Goal: Task Accomplishment & Management: Manage account settings

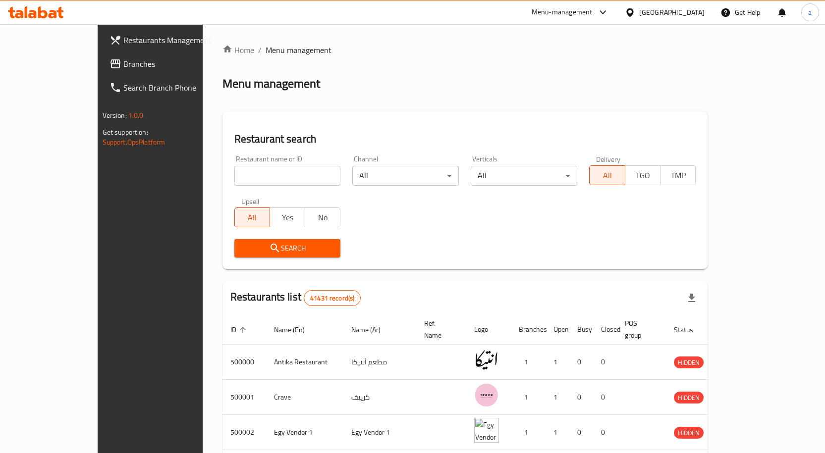
click at [267, 173] on input "search" at bounding box center [287, 176] width 106 height 20
paste input "51537"
type input "51537."
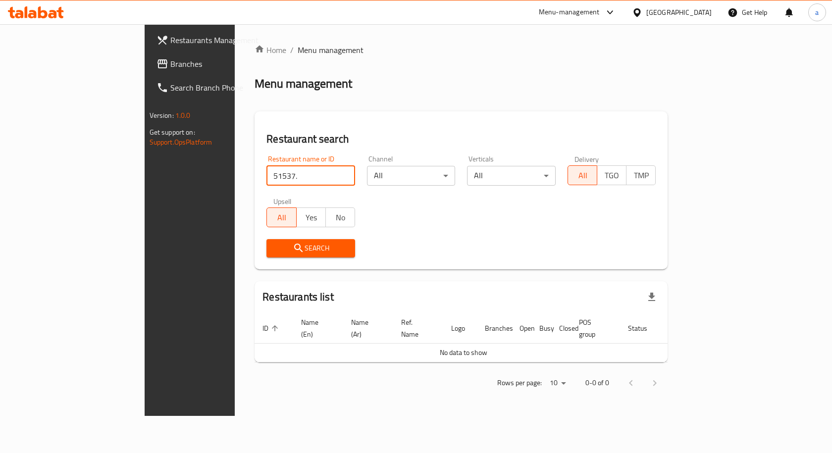
click at [170, 58] on span "Branches" at bounding box center [223, 64] width 106 height 12
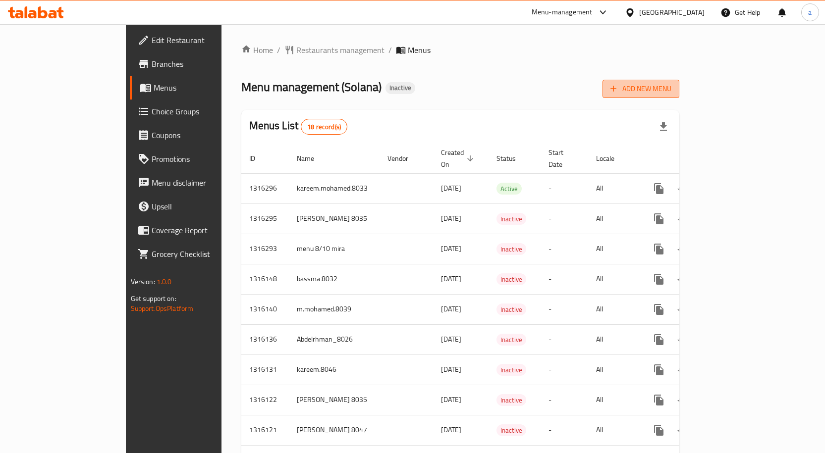
click at [671, 92] on span "Add New Menu" at bounding box center [640, 89] width 61 height 12
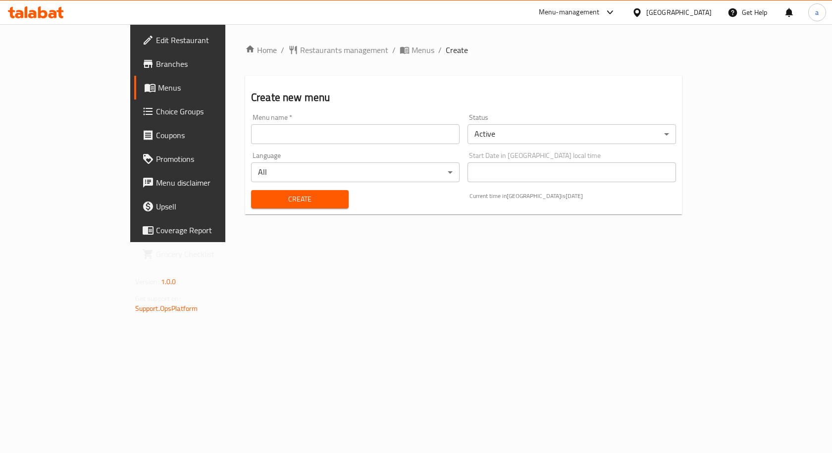
click at [358, 131] on input "text" at bounding box center [355, 134] width 209 height 20
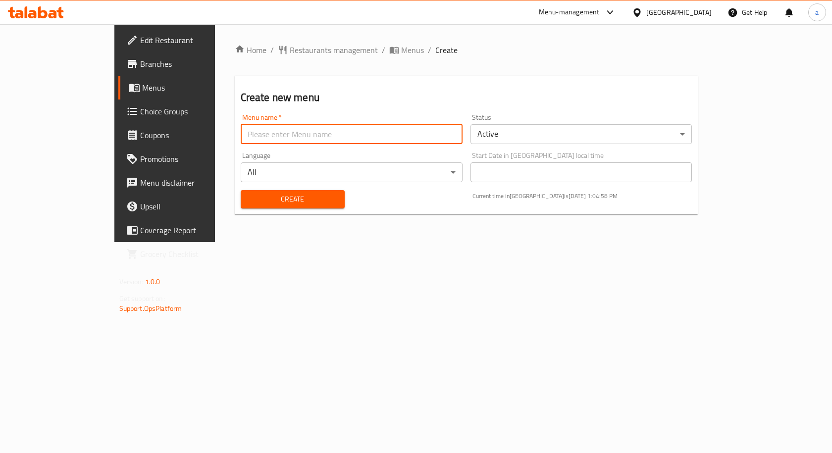
type input "AHMED HEFZY 8047"
click at [254, 196] on span "Create" at bounding box center [293, 199] width 88 height 12
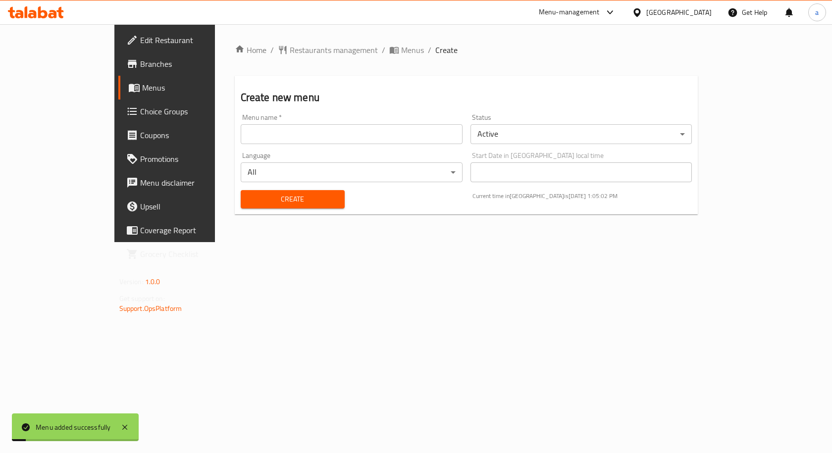
click at [142, 94] on span "Menus" at bounding box center [194, 88] width 104 height 12
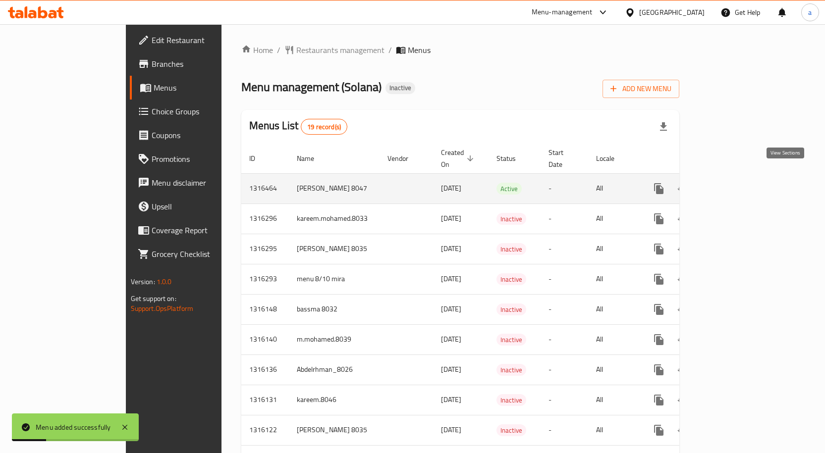
click at [736, 183] on icon "enhanced table" at bounding box center [730, 189] width 12 height 12
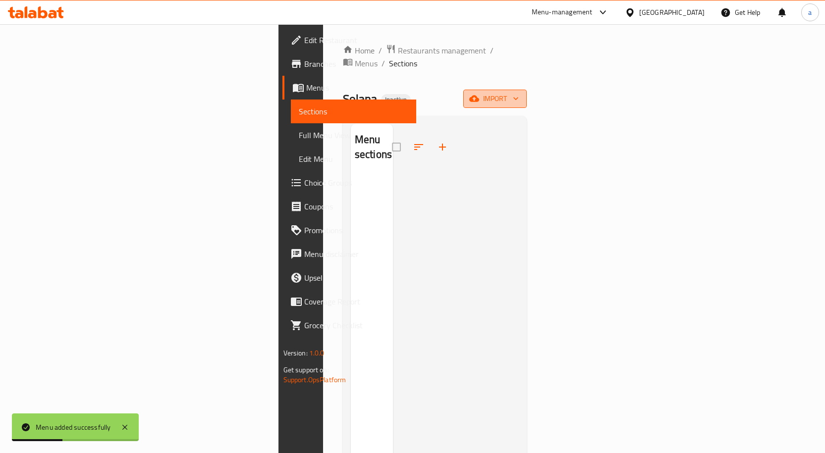
click at [479, 96] on icon "button" at bounding box center [474, 99] width 10 height 6
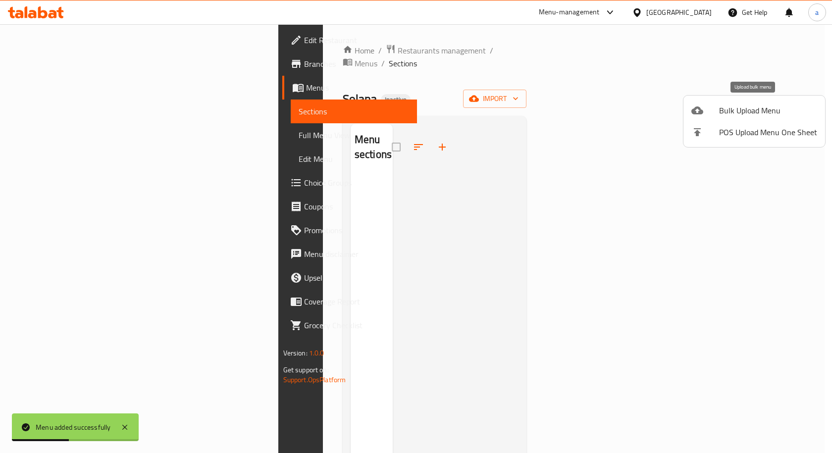
click at [755, 112] on span "Bulk Upload Menu" at bounding box center [768, 111] width 98 height 12
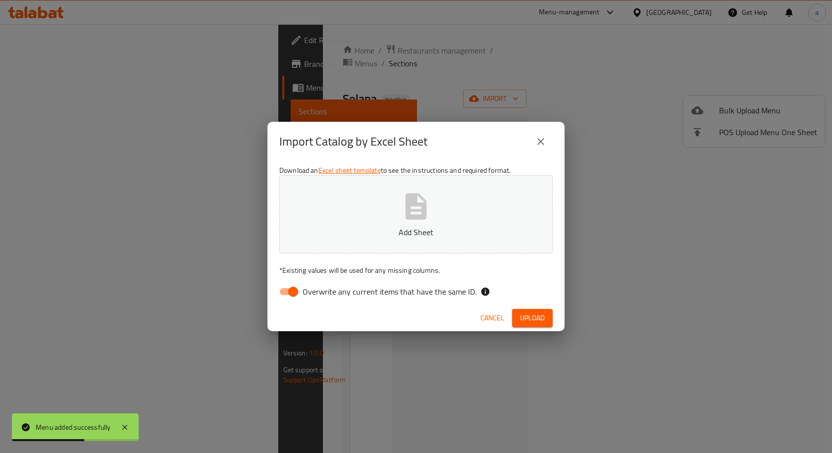
drag, startPoint x: 268, startPoint y: 304, endPoint x: 279, endPoint y: 296, distance: 13.2
click at [269, 303] on div "Download an Excel sheet template to see the instructions and required format. A…" at bounding box center [415, 233] width 297 height 144
click at [293, 291] on input "Overwrite any current items that have the same ID." at bounding box center [293, 291] width 56 height 19
checkbox input "false"
click at [539, 316] on span "Upload" at bounding box center [532, 318] width 25 height 12
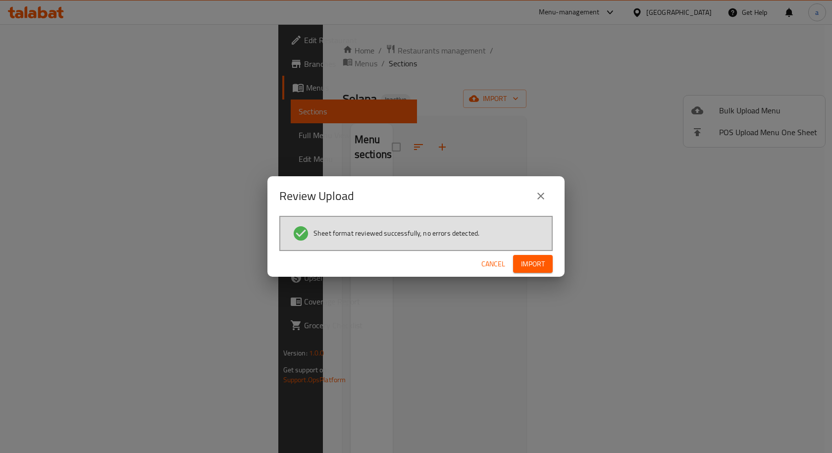
click at [532, 268] on span "Import" at bounding box center [533, 264] width 24 height 12
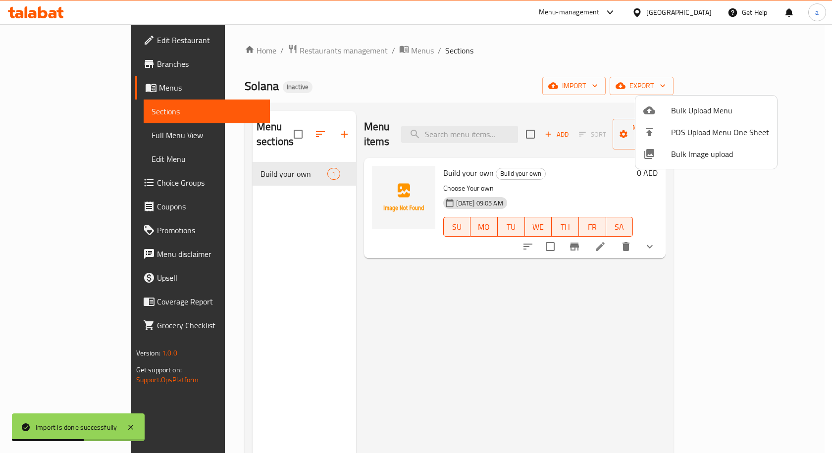
click at [496, 254] on div at bounding box center [416, 226] width 832 height 453
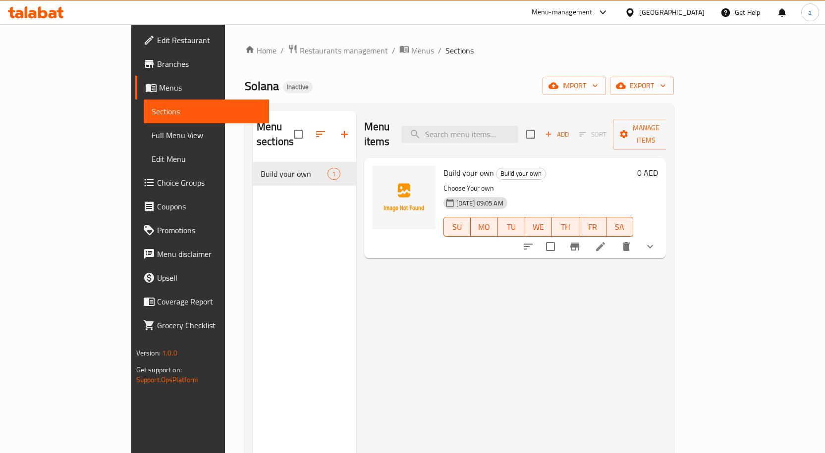
click at [144, 129] on link "Full Menu View" at bounding box center [206, 135] width 125 height 24
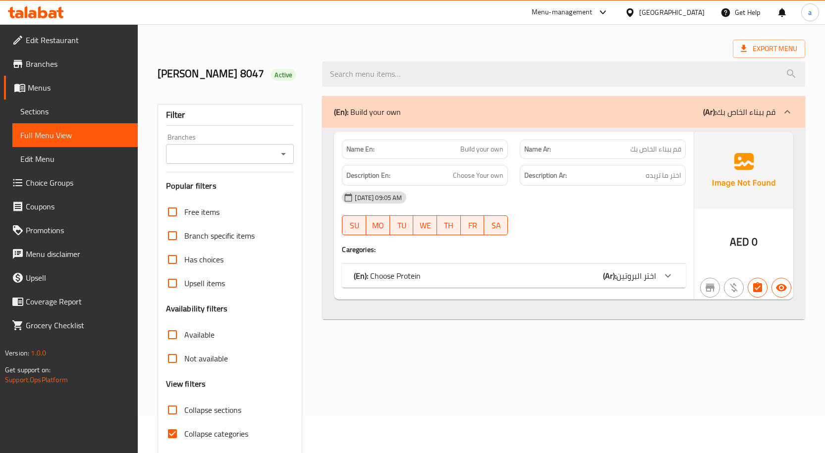
scroll to position [74, 0]
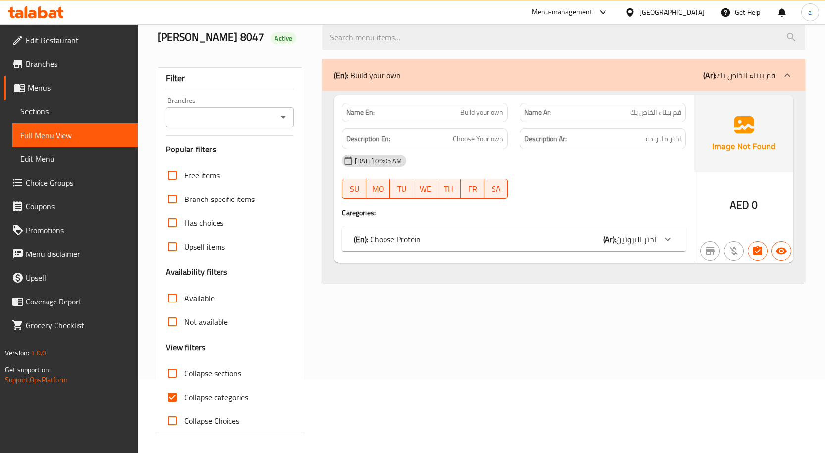
click at [177, 392] on input "Collapse categories" at bounding box center [172, 397] width 24 height 24
checkbox input "false"
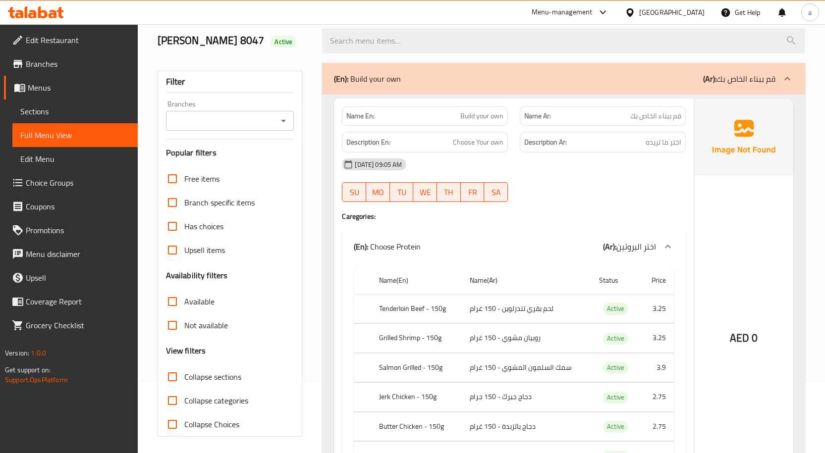
scroll to position [0, 0]
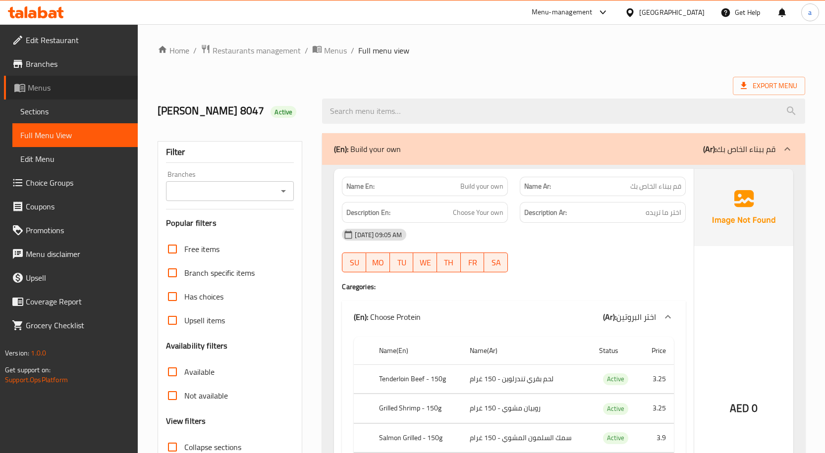
click at [43, 94] on span "Menus" at bounding box center [79, 88] width 102 height 12
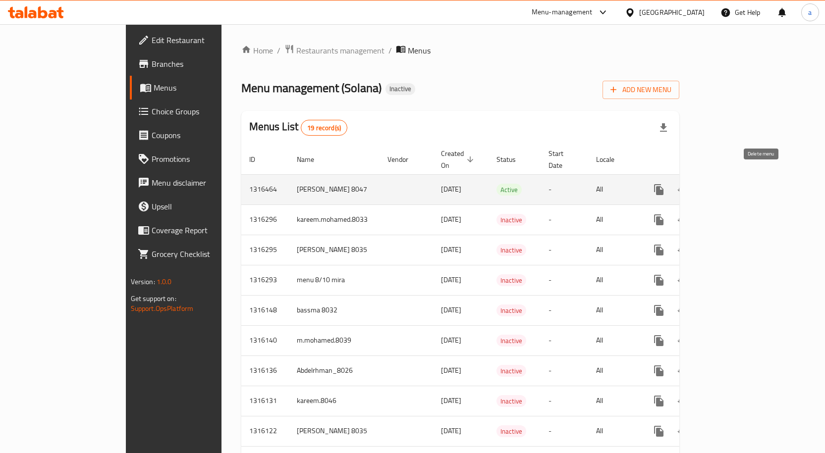
click at [712, 184] on icon "enhanced table" at bounding box center [706, 190] width 12 height 12
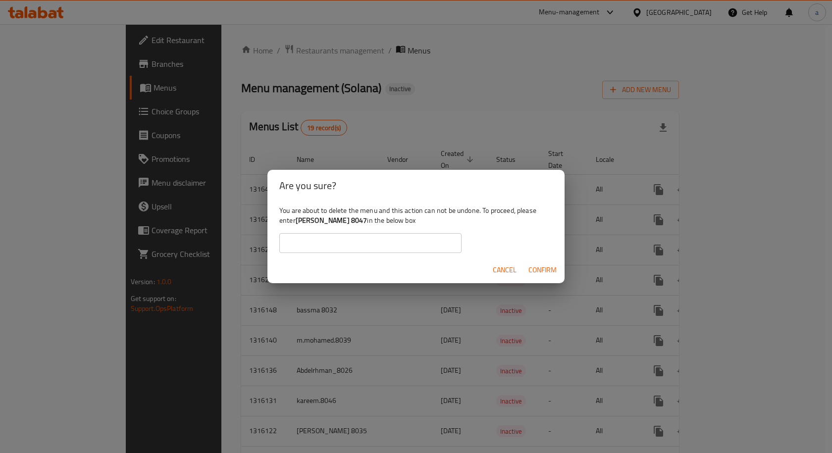
click at [514, 110] on div "Are you sure? You are about to delete the menu and this action can not be undon…" at bounding box center [416, 226] width 832 height 453
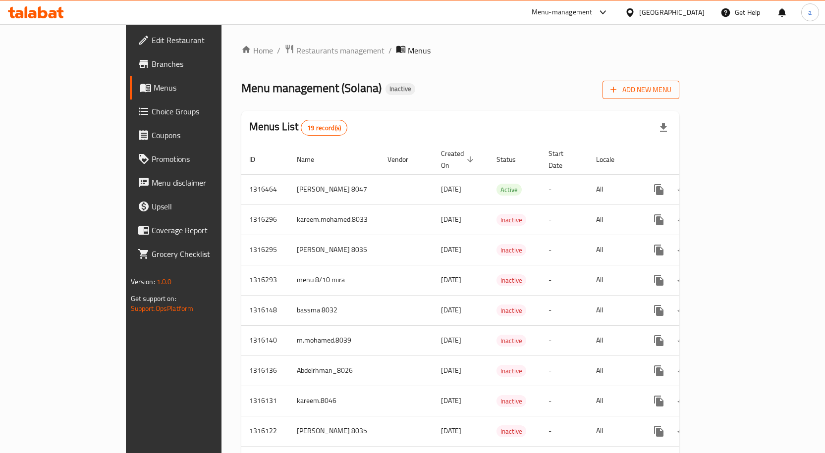
click at [671, 92] on span "Add New Menu" at bounding box center [640, 90] width 61 height 12
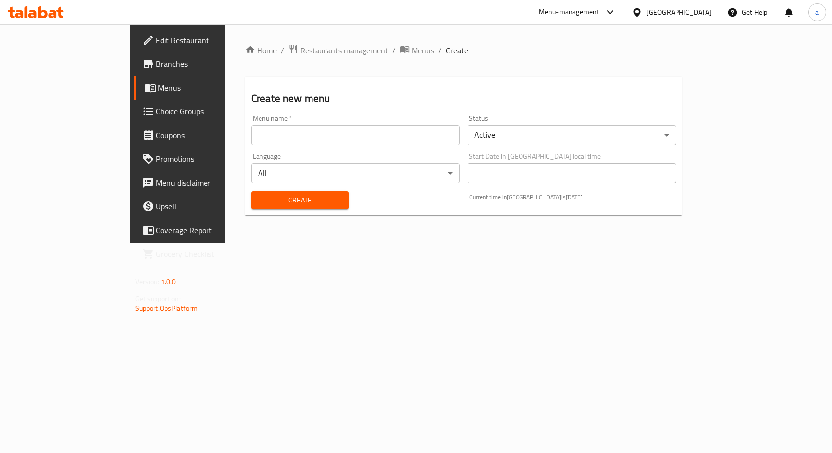
click at [308, 148] on div "Menu name   * Menu name *" at bounding box center [355, 130] width 216 height 38
click at [315, 123] on div "Menu name   * Menu name *" at bounding box center [355, 130] width 209 height 30
click at [314, 130] on input "text" at bounding box center [355, 135] width 209 height 20
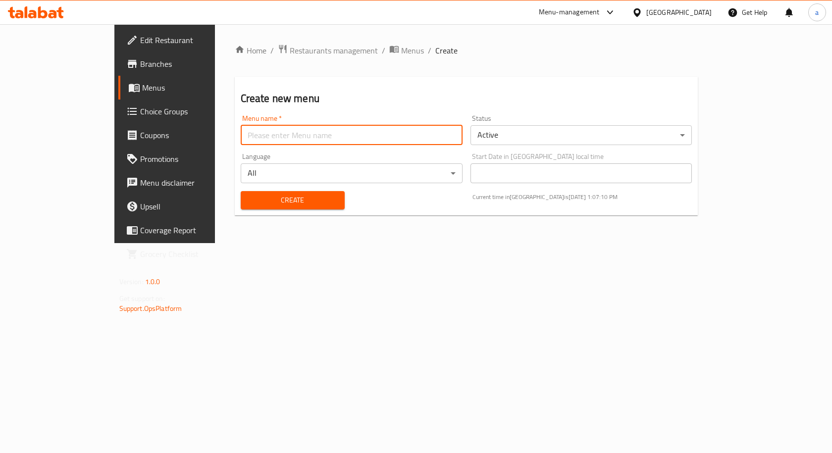
type input "AHMED HEFZY"
click at [249, 197] on span "Create" at bounding box center [293, 200] width 88 height 12
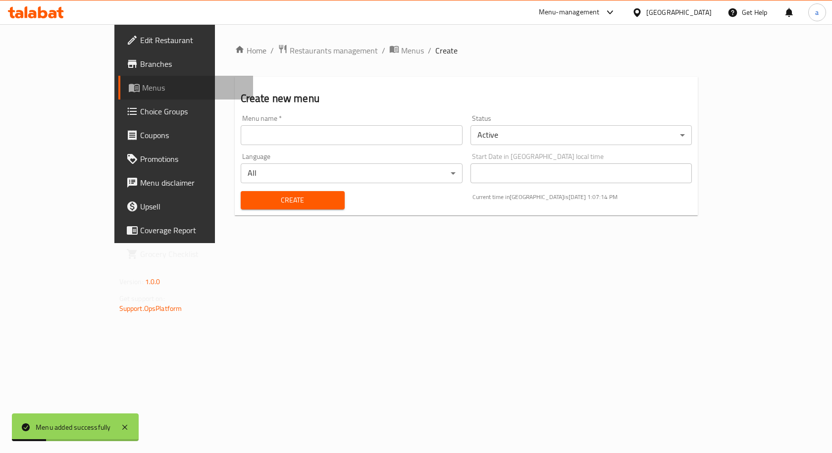
click at [118, 95] on link "Menus" at bounding box center [185, 88] width 135 height 24
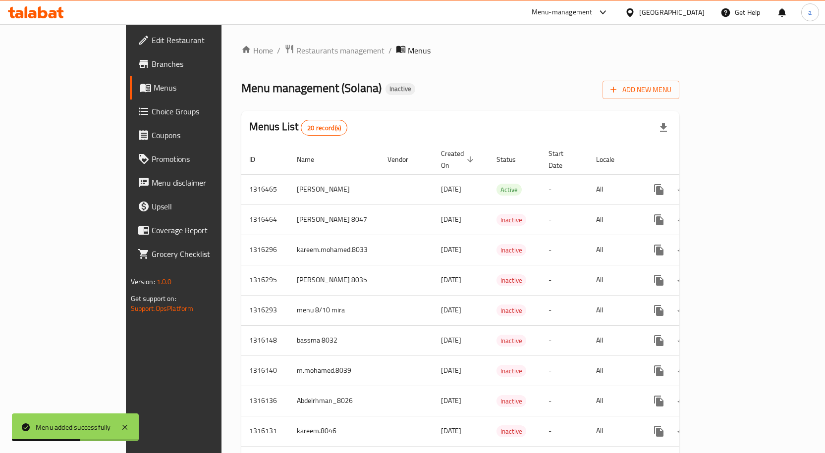
click at [526, 100] on div "Home / Restaurants management / Menus Menu management ( Solana ) Inactive Add N…" at bounding box center [460, 415] width 438 height 743
click at [671, 86] on span "Add New Menu" at bounding box center [640, 90] width 61 height 12
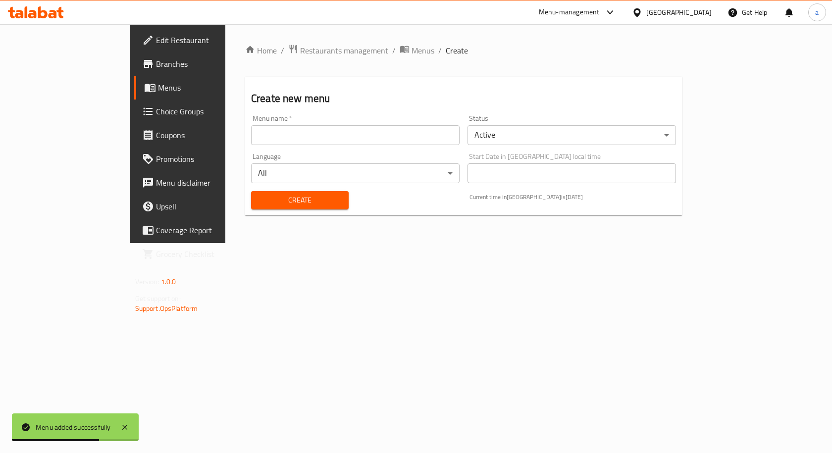
click at [350, 145] on div "Menu name   * Menu name *" at bounding box center [355, 130] width 216 height 38
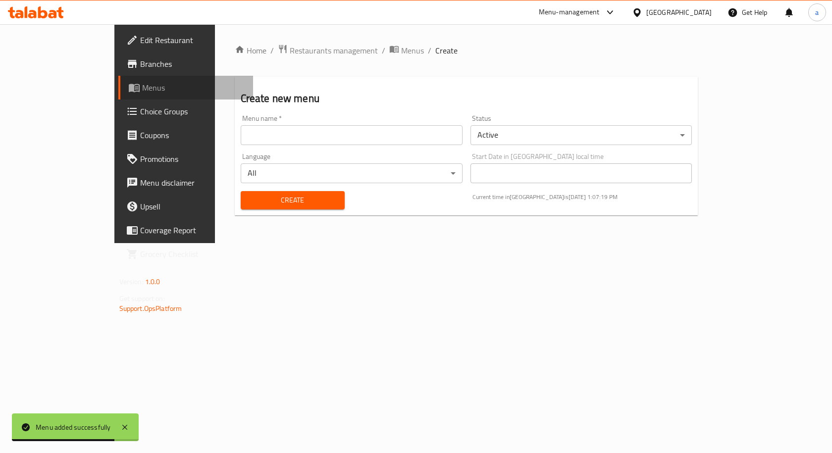
click at [142, 90] on span "Menus" at bounding box center [194, 88] width 104 height 12
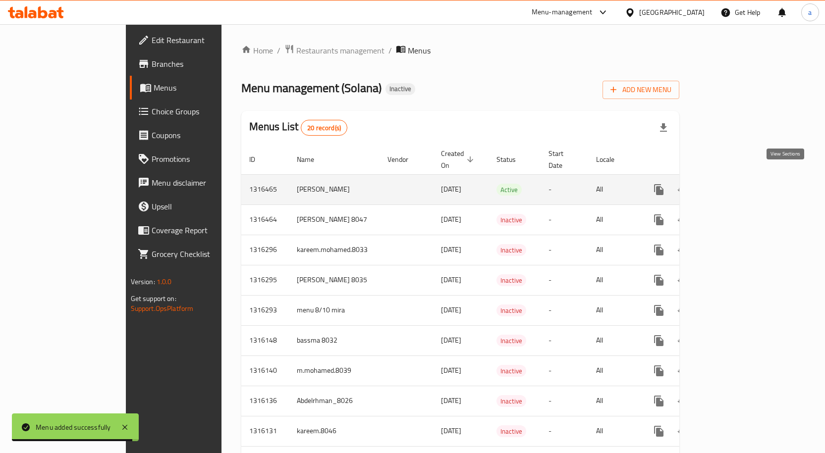
click at [736, 184] on icon "enhanced table" at bounding box center [730, 190] width 12 height 12
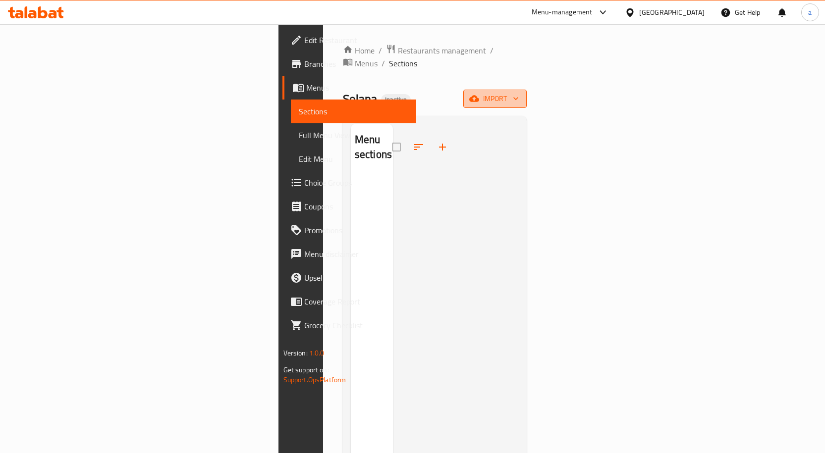
click at [479, 94] on icon "button" at bounding box center [474, 99] width 10 height 10
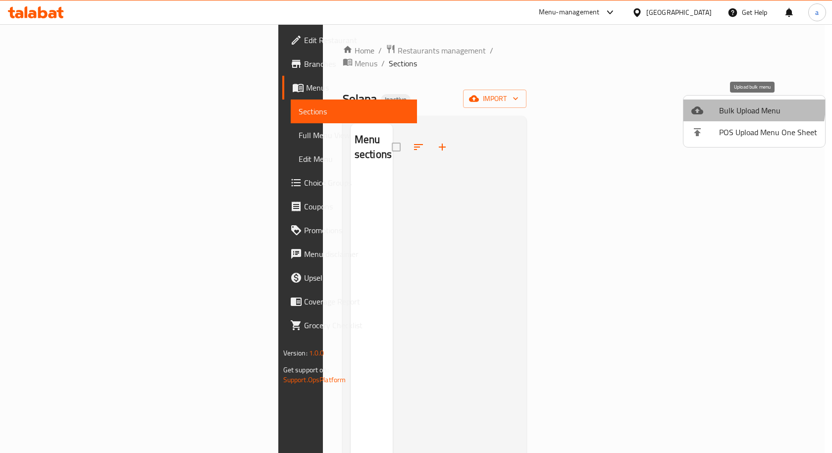
click at [739, 106] on span "Bulk Upload Menu" at bounding box center [768, 111] width 98 height 12
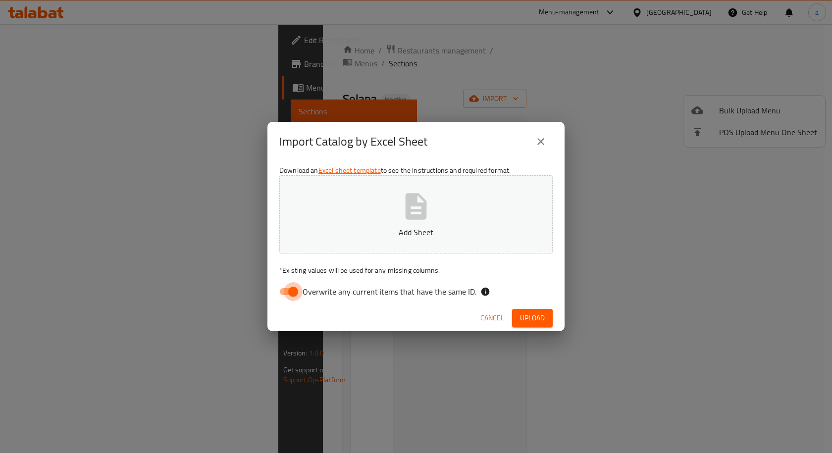
click at [295, 292] on input "Overwrite any current items that have the same ID." at bounding box center [293, 291] width 56 height 19
checkbox input "false"
click at [532, 321] on span "Upload" at bounding box center [532, 318] width 25 height 12
drag, startPoint x: 491, startPoint y: 315, endPoint x: 494, endPoint y: 305, distance: 9.9
click at [491, 315] on span "Cancel" at bounding box center [492, 318] width 24 height 12
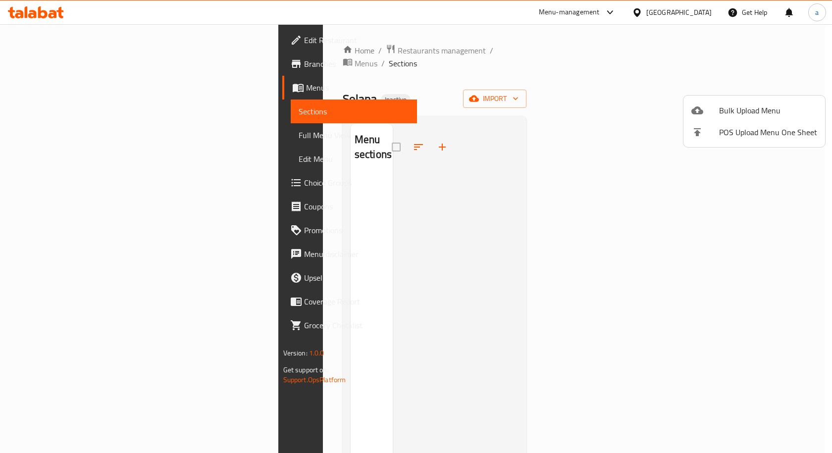
click at [22, 88] on div at bounding box center [416, 226] width 832 height 453
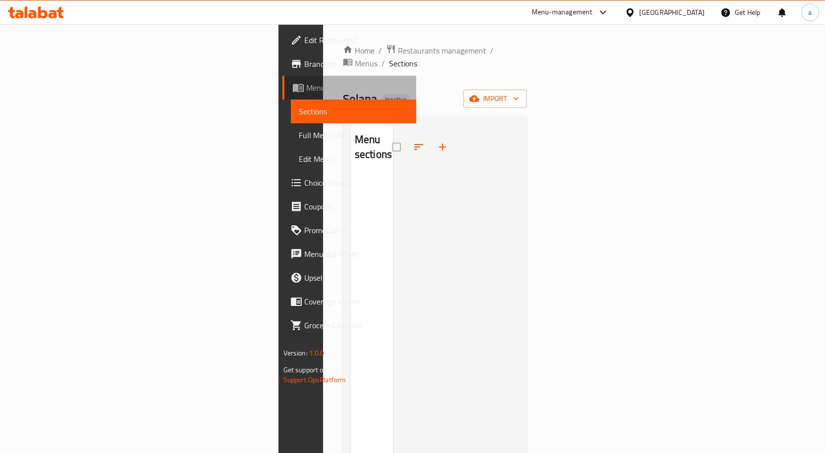
click at [299, 88] on icon at bounding box center [300, 88] width 3 height 4
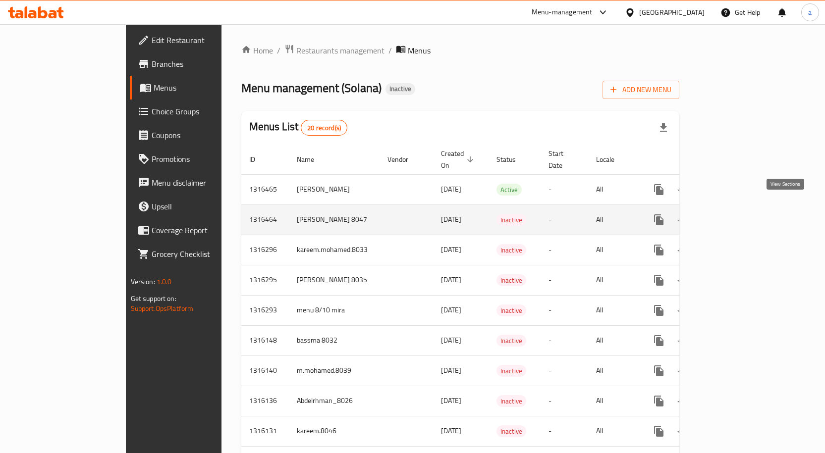
click at [736, 214] on icon "enhanced table" at bounding box center [730, 220] width 12 height 12
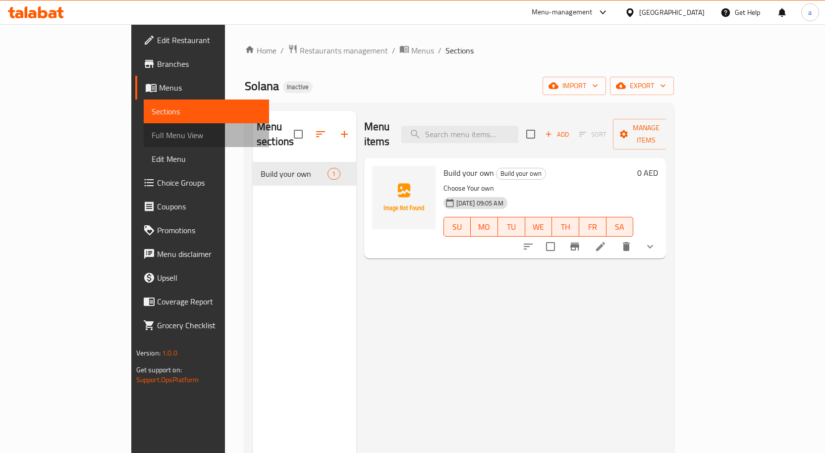
click at [152, 133] on span "Full Menu View" at bounding box center [206, 135] width 109 height 12
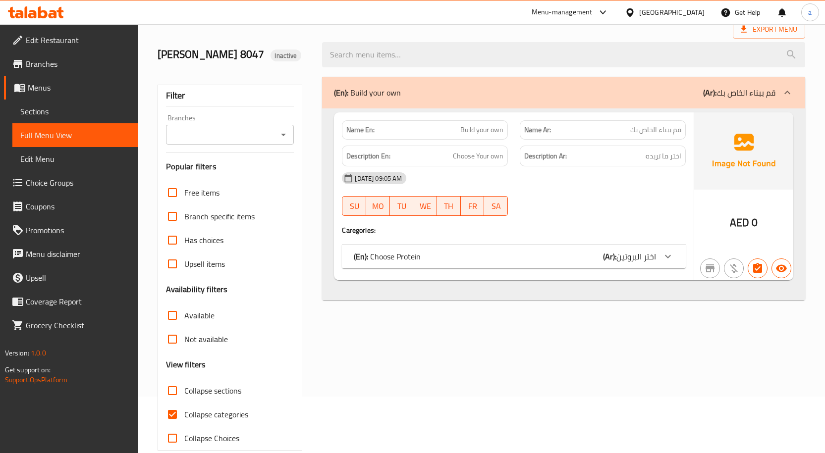
scroll to position [74, 0]
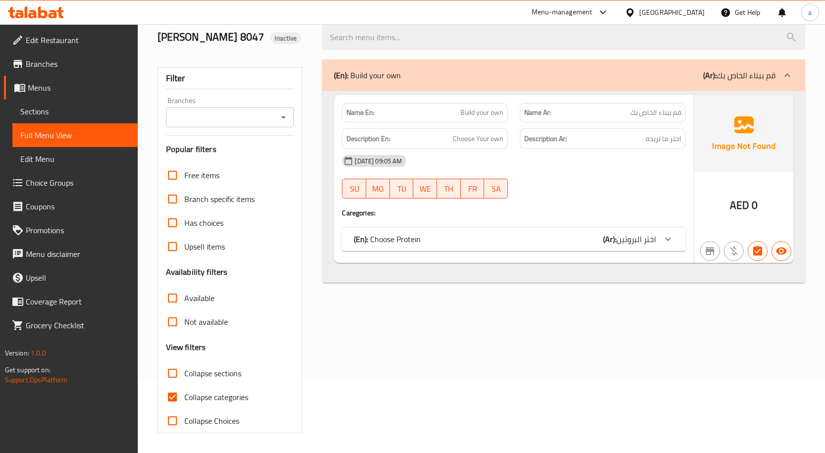
click at [170, 404] on input "Collapse categories" at bounding box center [172, 397] width 24 height 24
checkbox input "false"
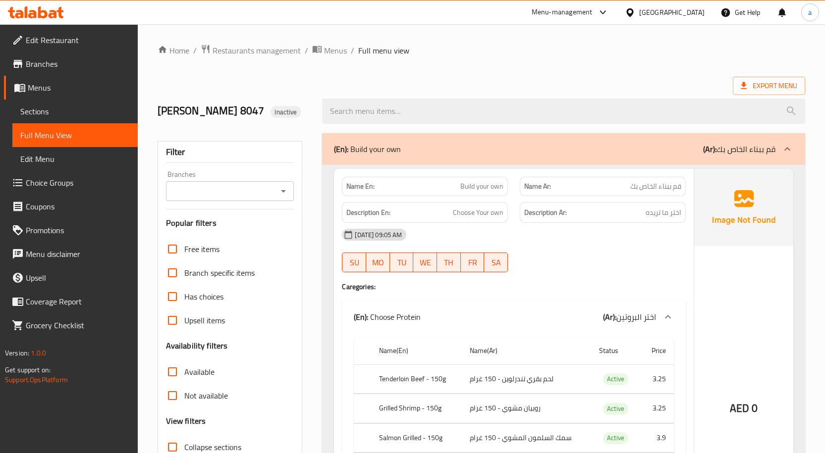
scroll to position [181, 0]
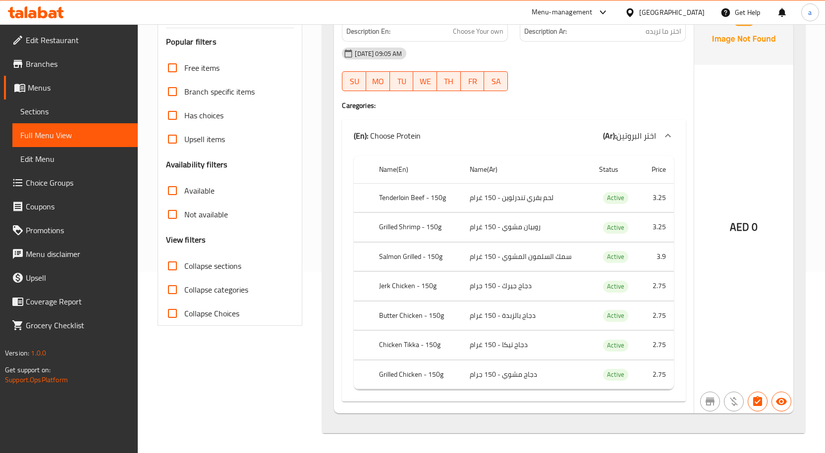
click at [63, 182] on span "Choice Groups" at bounding box center [78, 183] width 104 height 12
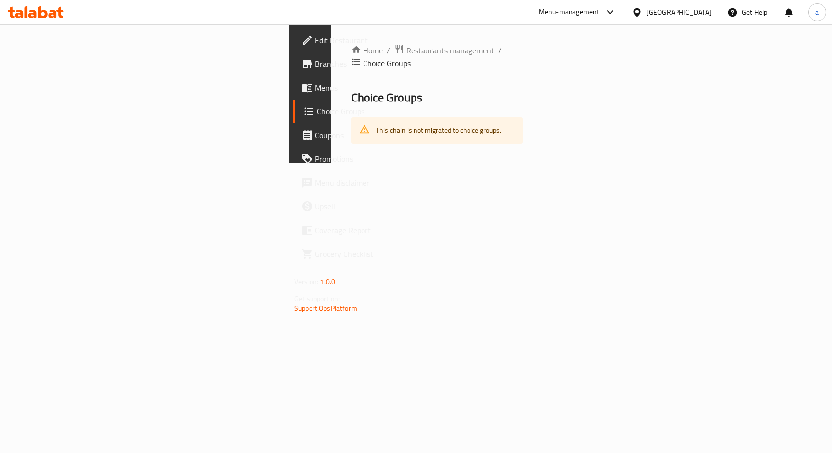
click at [315, 89] on span "Menus" at bounding box center [368, 88] width 106 height 12
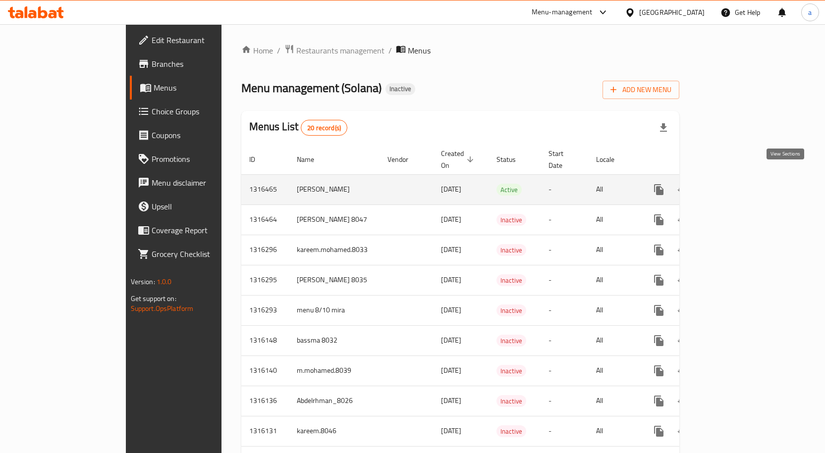
click at [736, 184] on icon "enhanced table" at bounding box center [730, 190] width 12 height 12
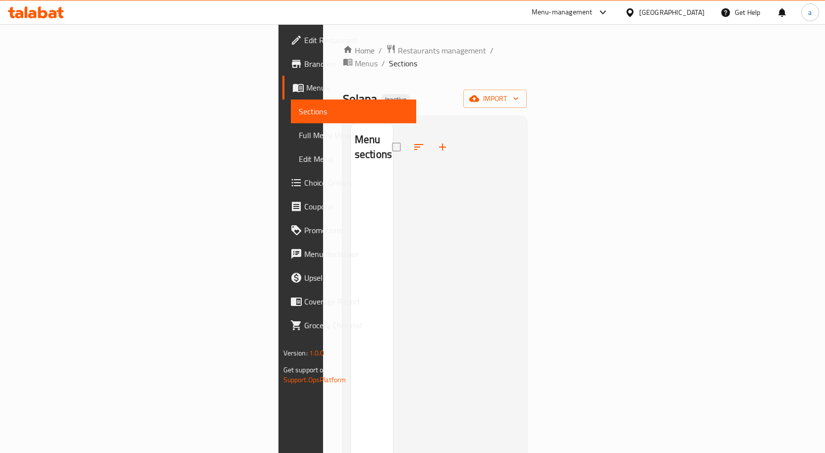
click at [291, 127] on link "Full Menu View" at bounding box center [353, 135] width 125 height 24
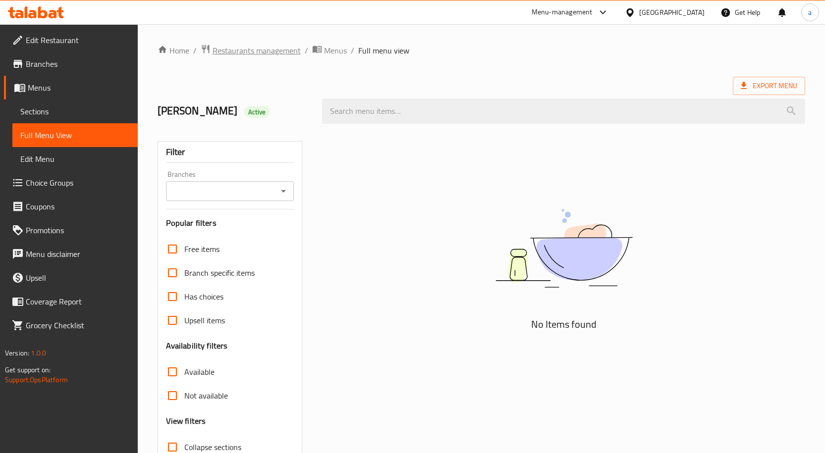
click at [251, 52] on span "Restaurants management" at bounding box center [256, 51] width 88 height 12
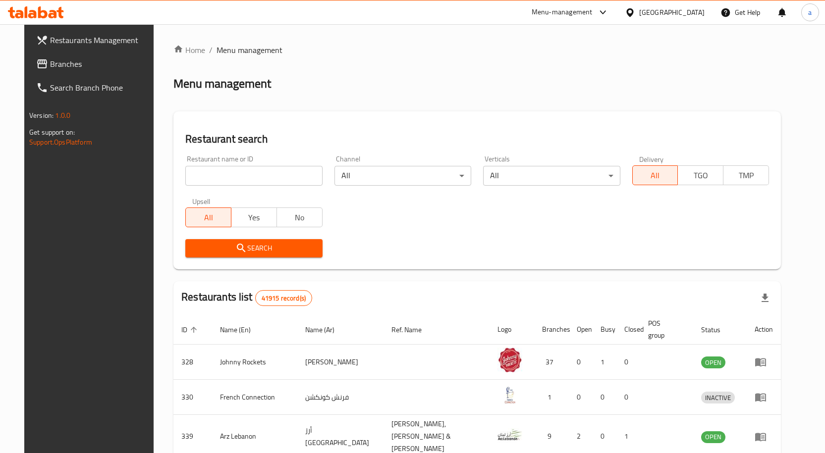
click at [50, 58] on span "Branches" at bounding box center [102, 64] width 104 height 12
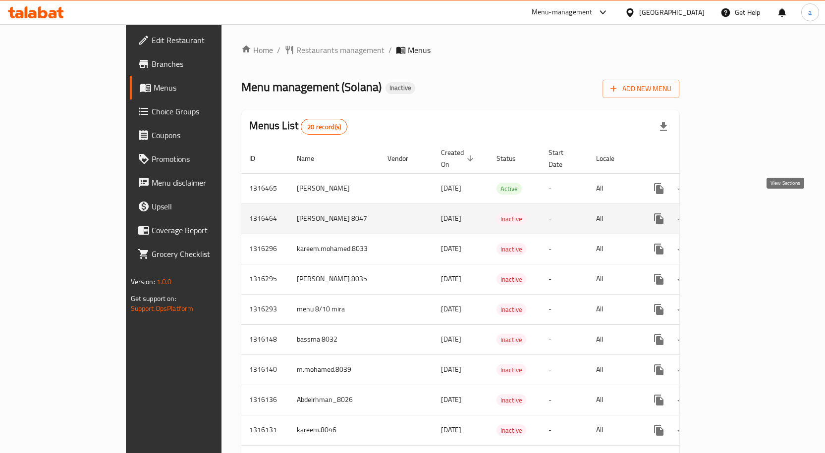
click at [742, 207] on link "enhanced table" at bounding box center [730, 219] width 24 height 24
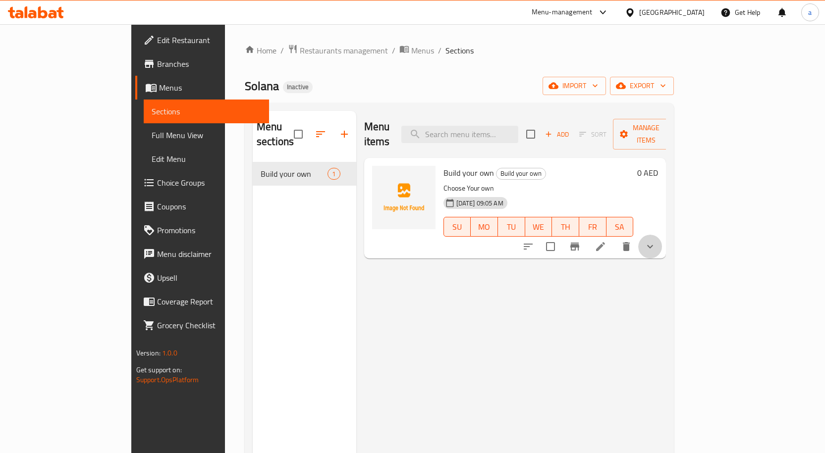
click at [662, 235] on button "show more" at bounding box center [650, 247] width 24 height 24
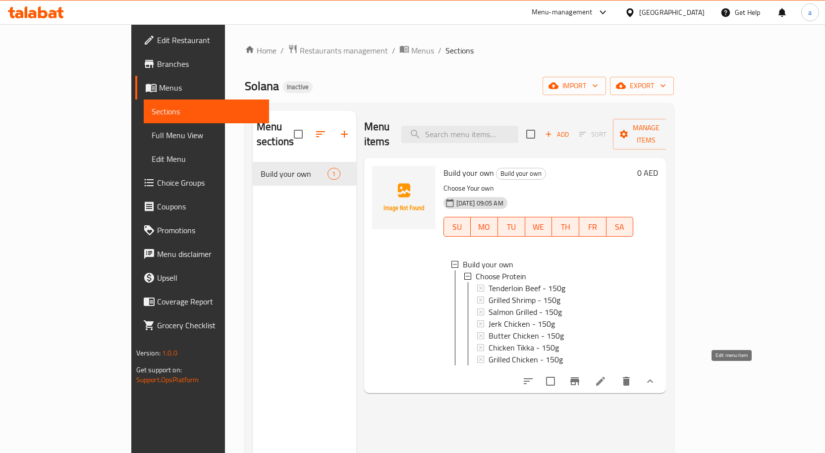
click at [606, 375] on icon at bounding box center [600, 381] width 12 height 12
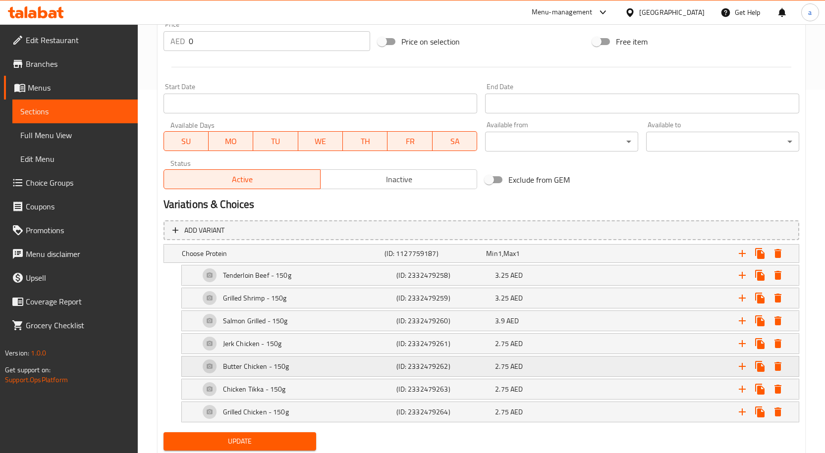
scroll to position [395, 0]
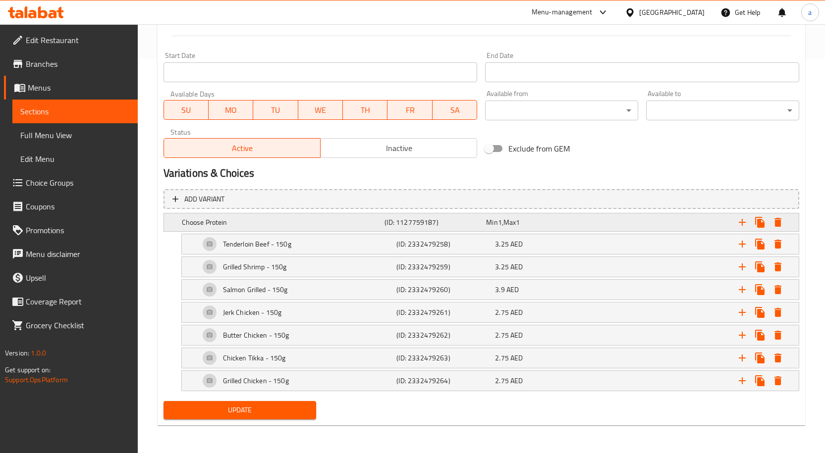
click at [218, 222] on h5 "Choose Protein" at bounding box center [281, 222] width 199 height 10
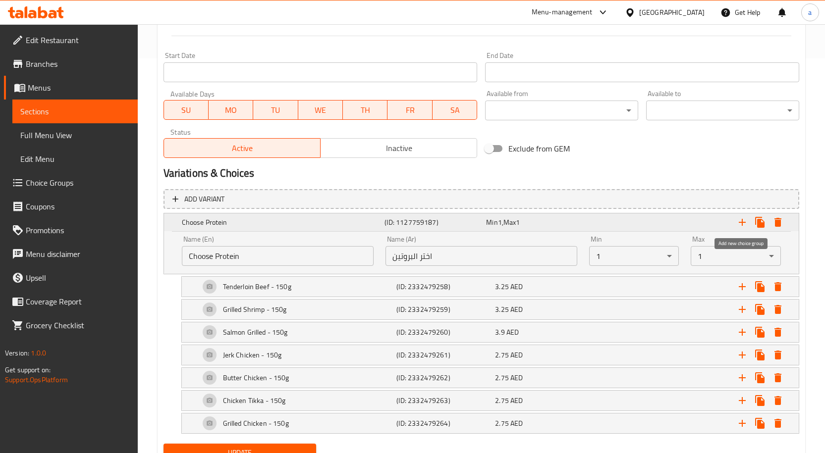
click at [747, 222] on icon "Expand" at bounding box center [742, 222] width 12 height 12
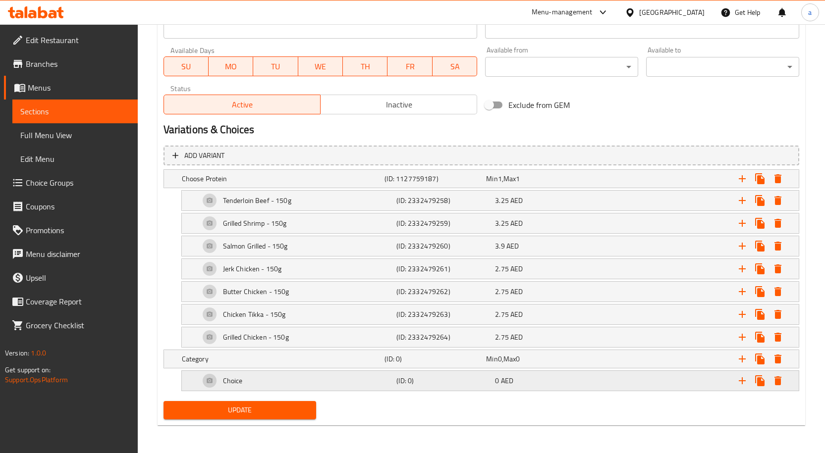
click at [387, 387] on div "Choice" at bounding box center [296, 381] width 197 height 24
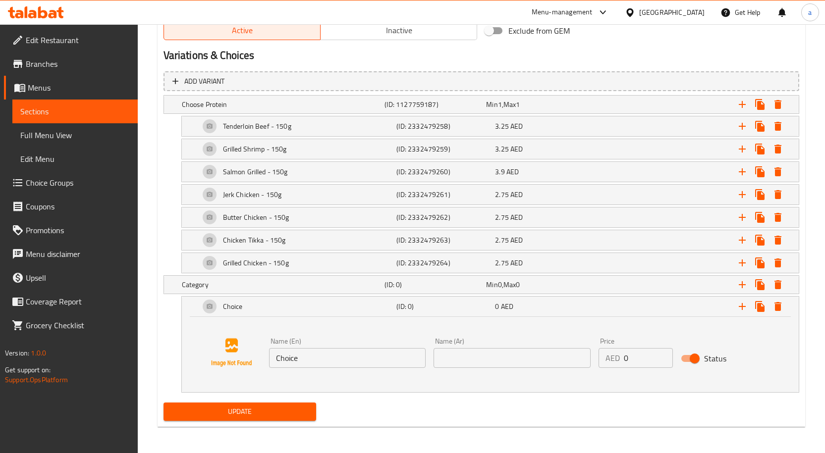
scroll to position [514, 0]
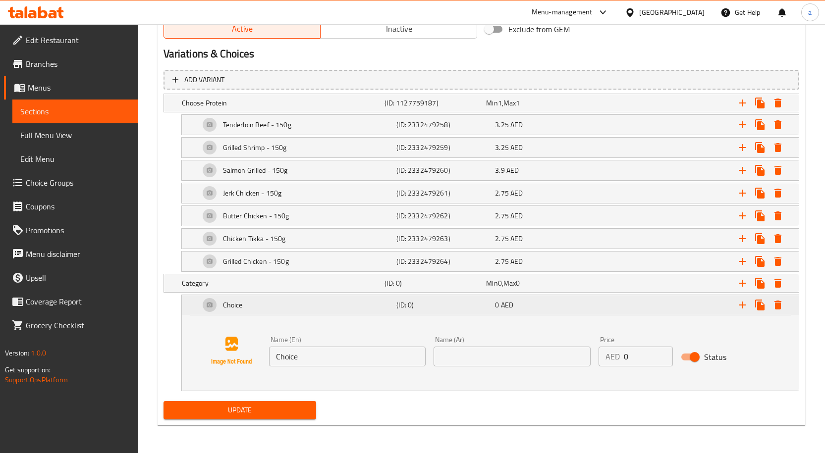
click at [435, 309] on h5 "(ID: 0)" at bounding box center [443, 305] width 95 height 10
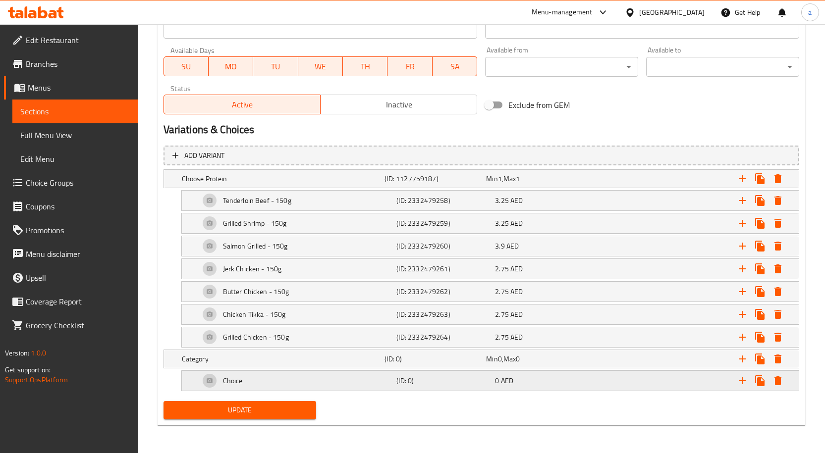
click at [517, 391] on div "Choice (ID: 0) 0 AED" at bounding box center [493, 381] width 591 height 24
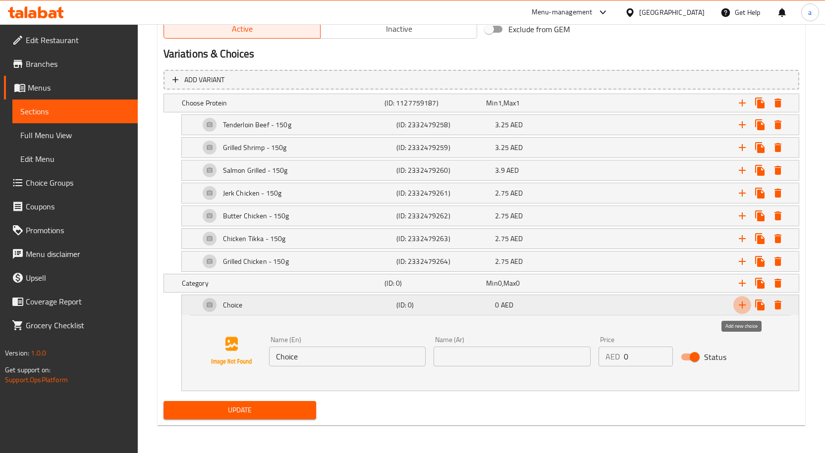
click at [745, 307] on icon "Expand" at bounding box center [742, 305] width 12 height 12
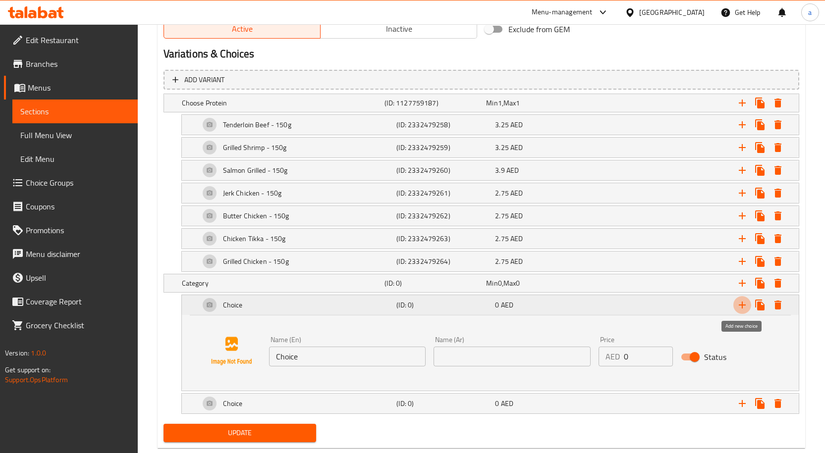
click at [745, 307] on icon "Expand" at bounding box center [742, 305] width 12 height 12
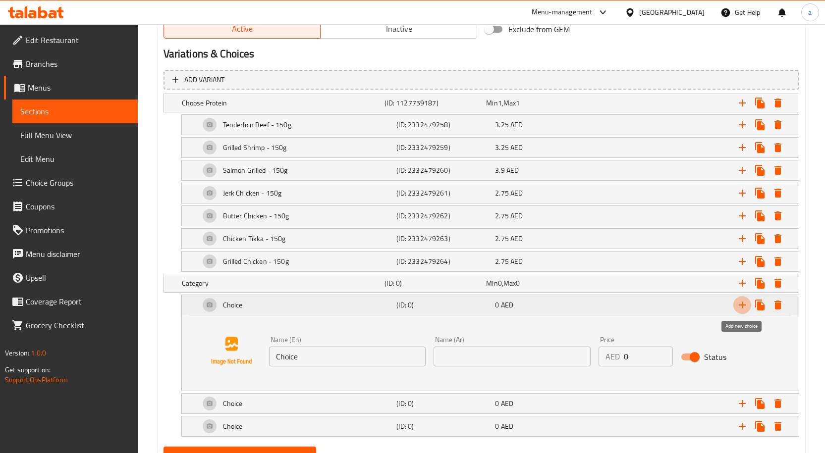
click at [745, 307] on icon "Expand" at bounding box center [742, 305] width 12 height 12
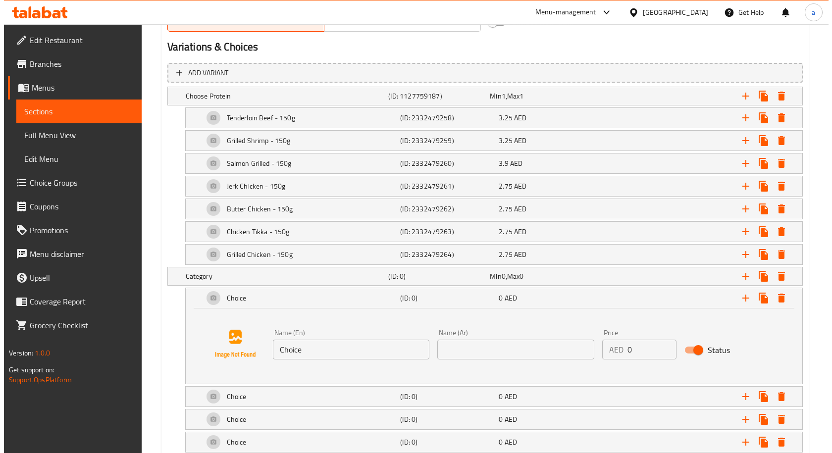
scroll to position [582, 0]
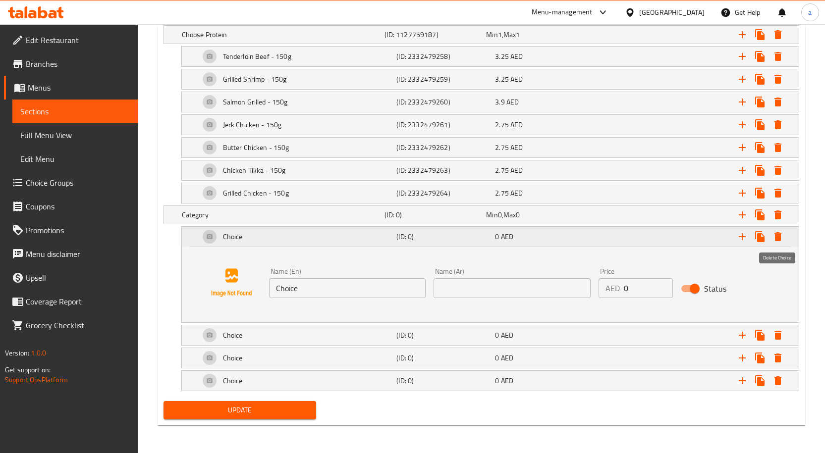
click at [776, 239] on icon "Expand" at bounding box center [777, 236] width 7 height 9
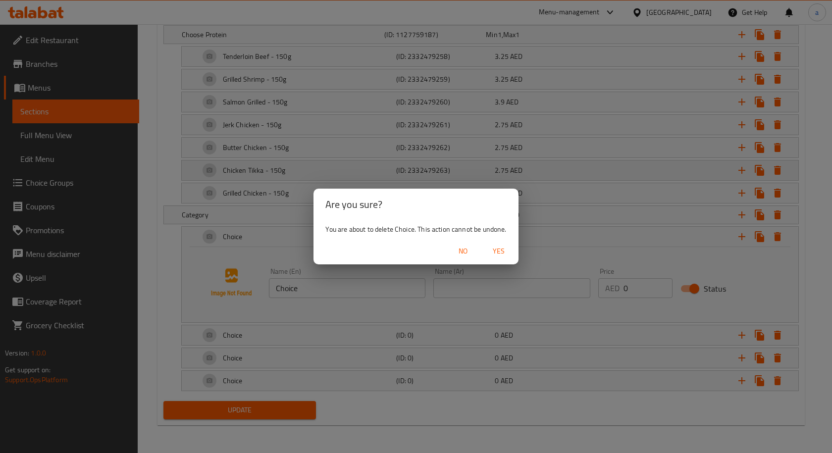
click at [499, 254] on span "Yes" at bounding box center [499, 251] width 24 height 12
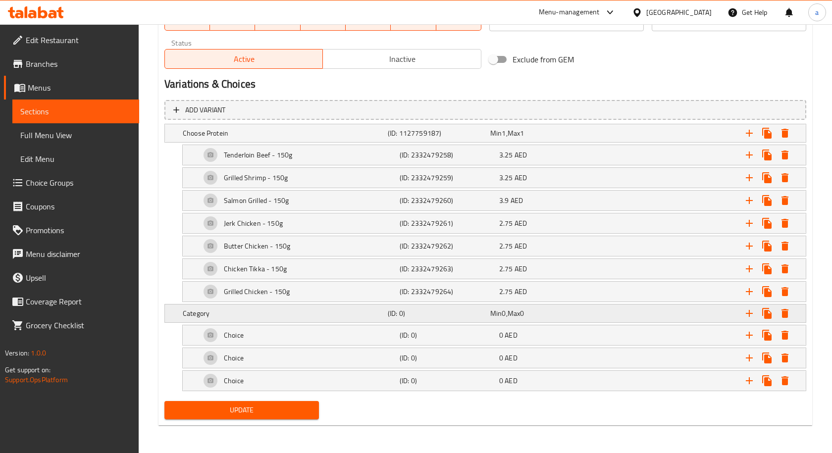
scroll to position [484, 0]
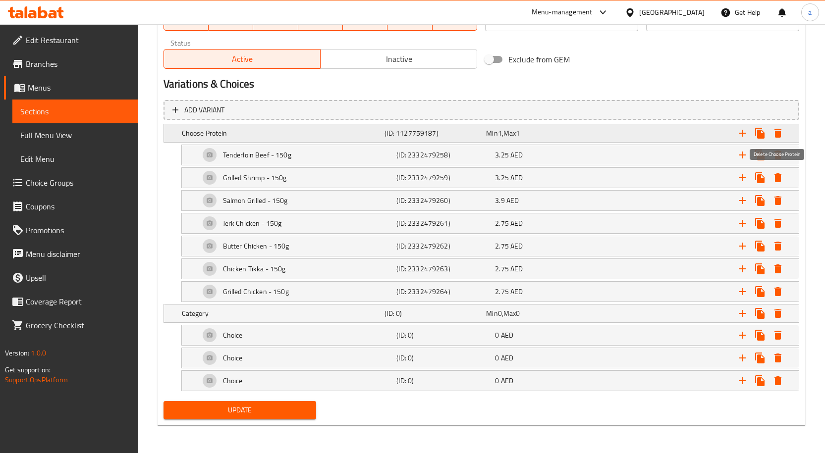
click at [776, 139] on icon "Expand" at bounding box center [778, 133] width 12 height 12
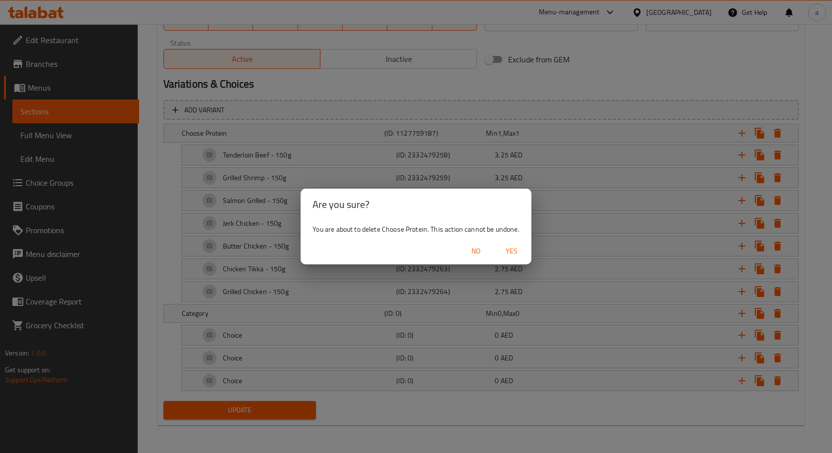
click at [517, 248] on span "Yes" at bounding box center [512, 251] width 24 height 12
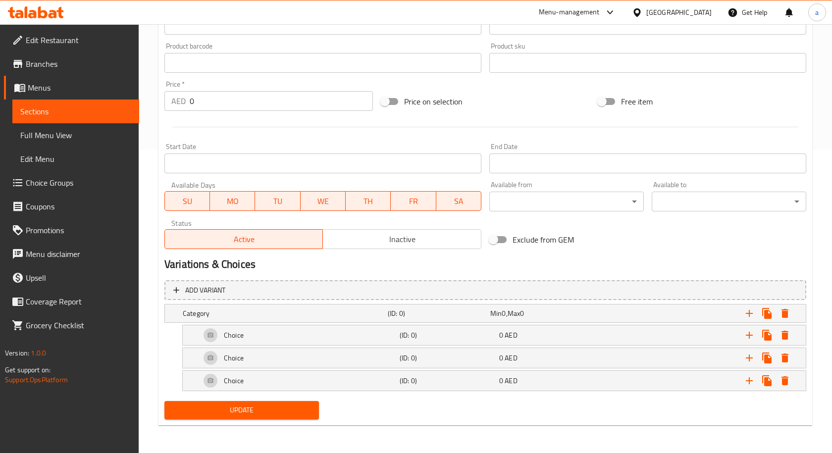
scroll to position [304, 0]
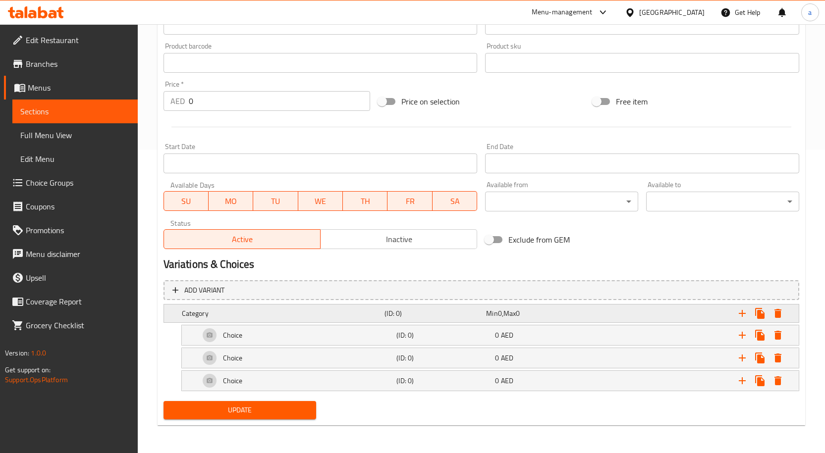
click at [783, 313] on icon "Expand" at bounding box center [778, 314] width 12 height 12
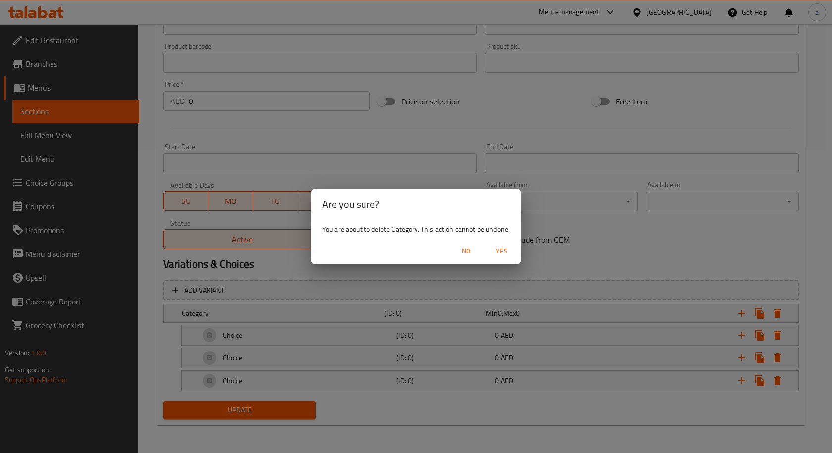
click at [503, 251] on span "Yes" at bounding box center [502, 251] width 24 height 12
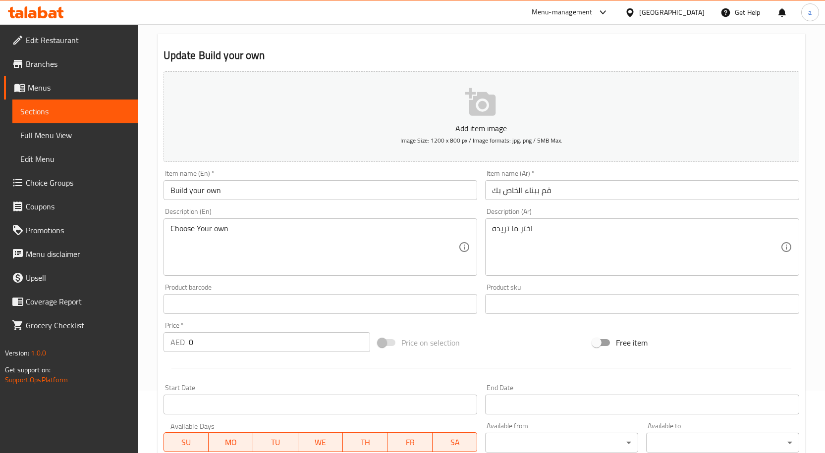
scroll to position [0, 0]
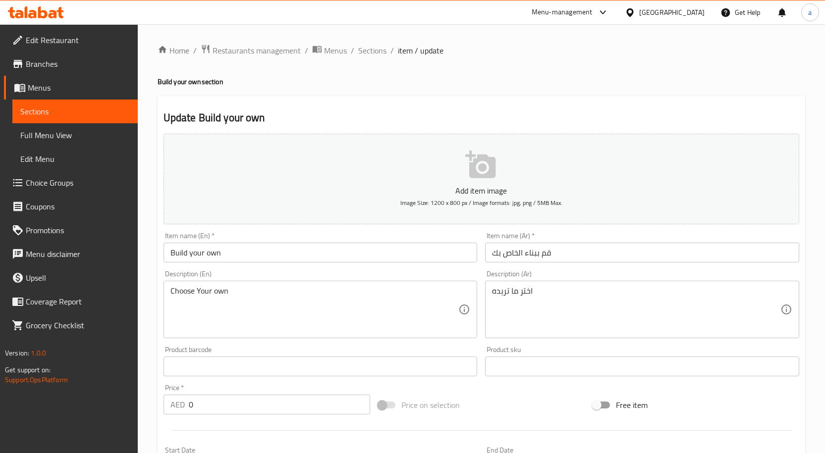
click at [41, 90] on span "Menus" at bounding box center [79, 88] width 102 height 12
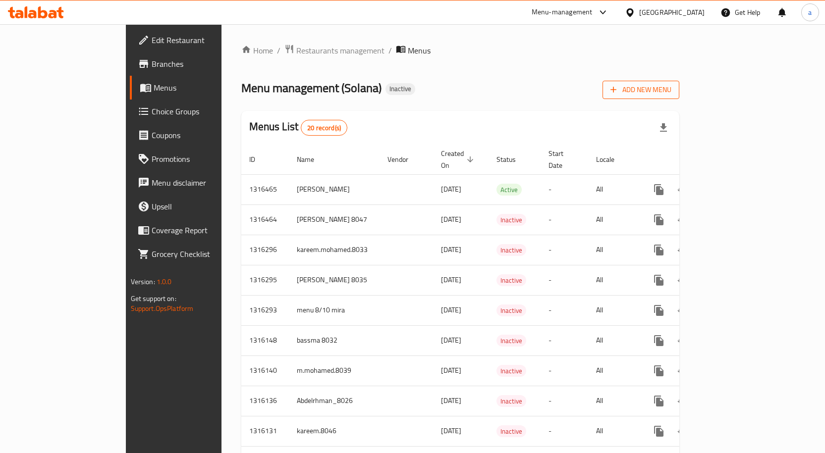
click at [671, 93] on span "Add New Menu" at bounding box center [640, 90] width 61 height 12
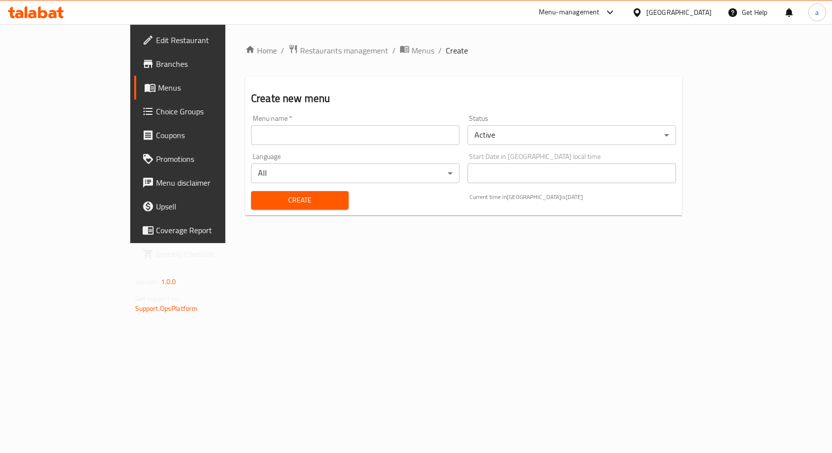
click at [370, 129] on input "text" at bounding box center [355, 135] width 209 height 20
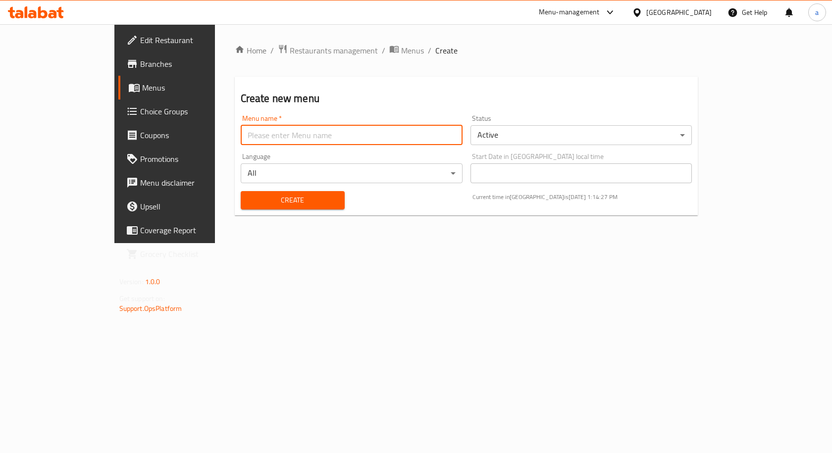
type input "8047 sufra (3)"
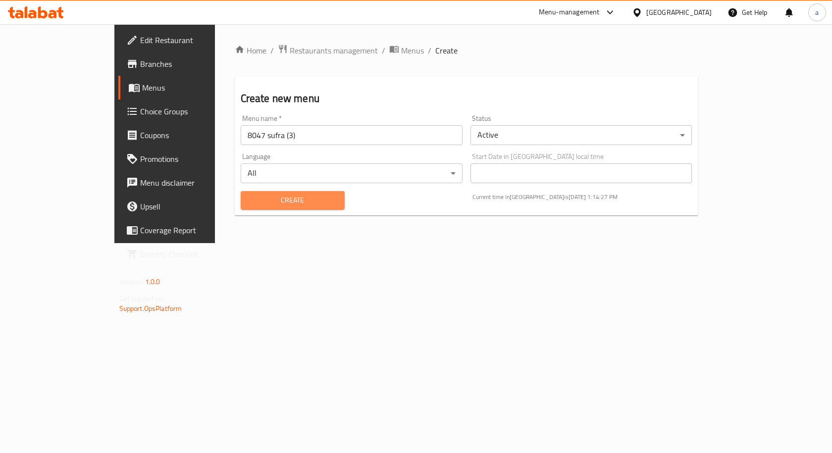
click at [249, 201] on span "Create" at bounding box center [293, 200] width 88 height 12
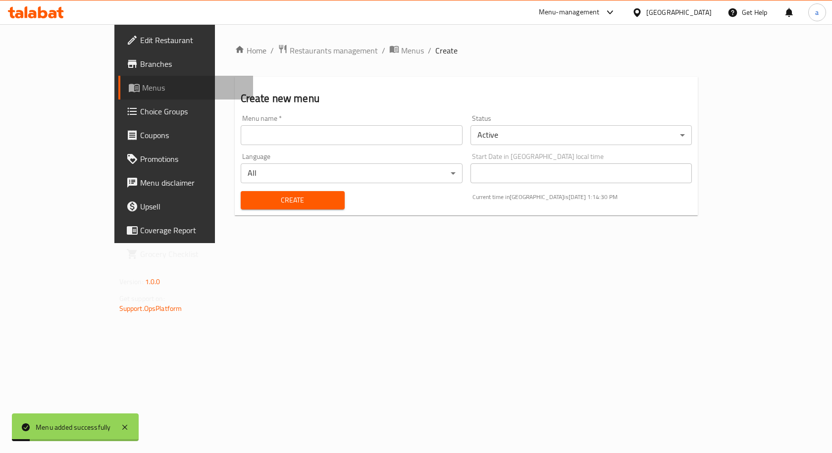
click at [142, 89] on span "Menus" at bounding box center [194, 88] width 104 height 12
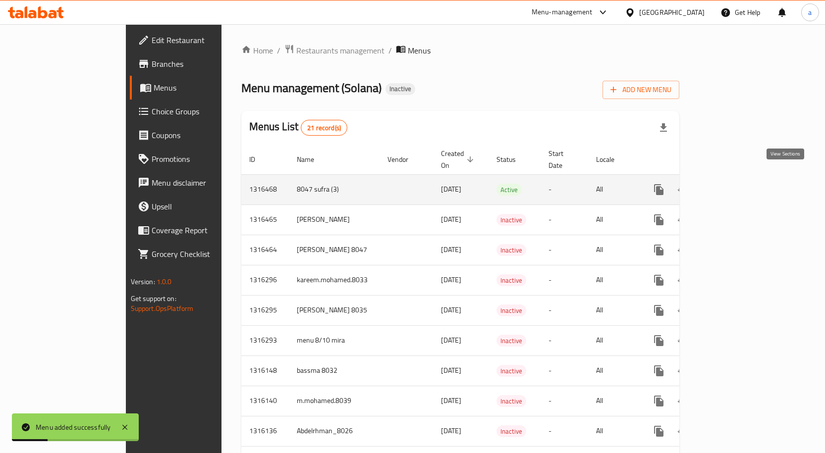
click at [735, 185] on icon "enhanced table" at bounding box center [730, 189] width 9 height 9
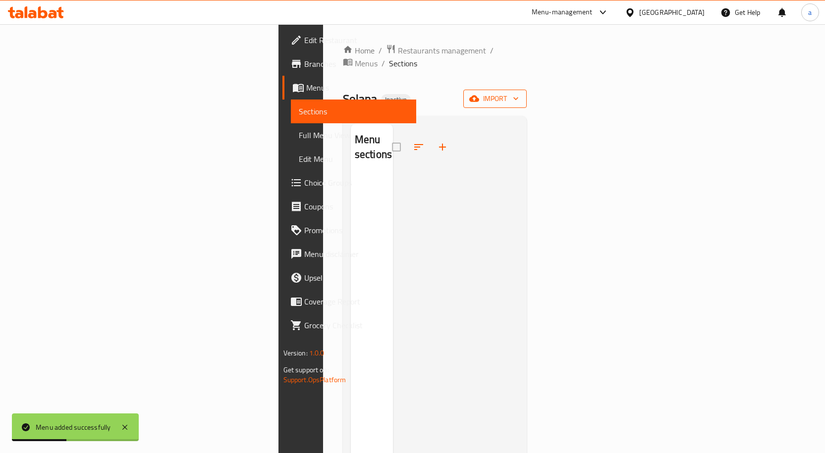
click at [519, 93] on span "import" at bounding box center [495, 99] width 48 height 12
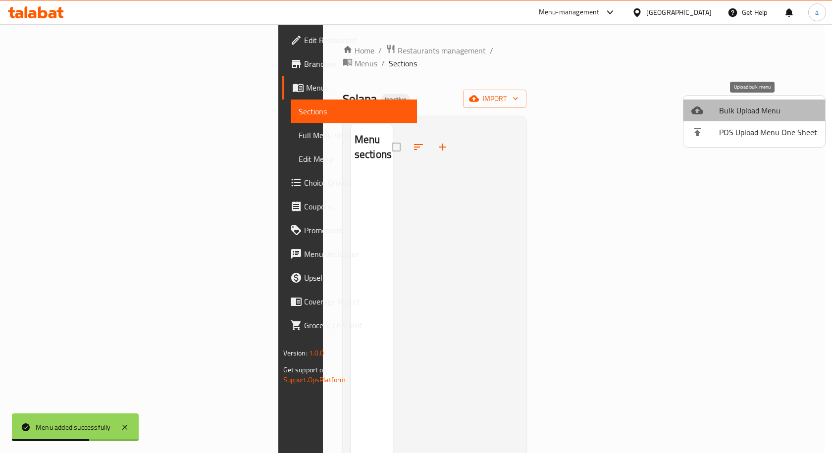
click at [773, 111] on span "Bulk Upload Menu" at bounding box center [768, 111] width 98 height 12
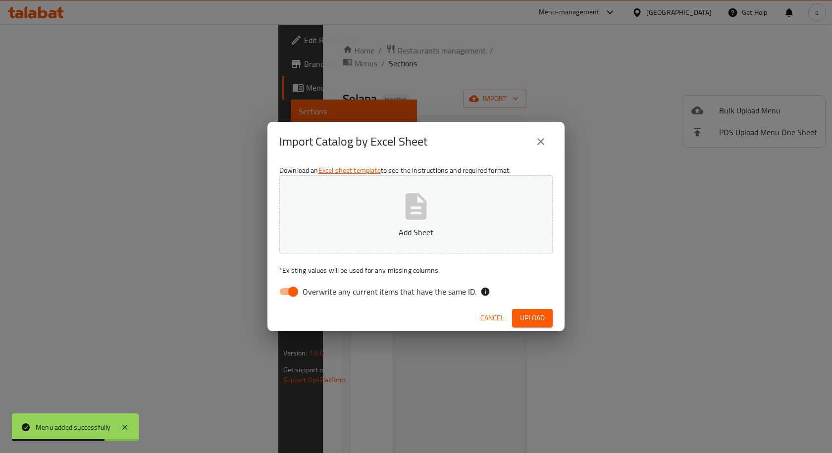
click at [297, 289] on input "Overwrite any current items that have the same ID." at bounding box center [293, 291] width 56 height 19
checkbox input "false"
click at [418, 212] on icon "button" at bounding box center [416, 206] width 21 height 26
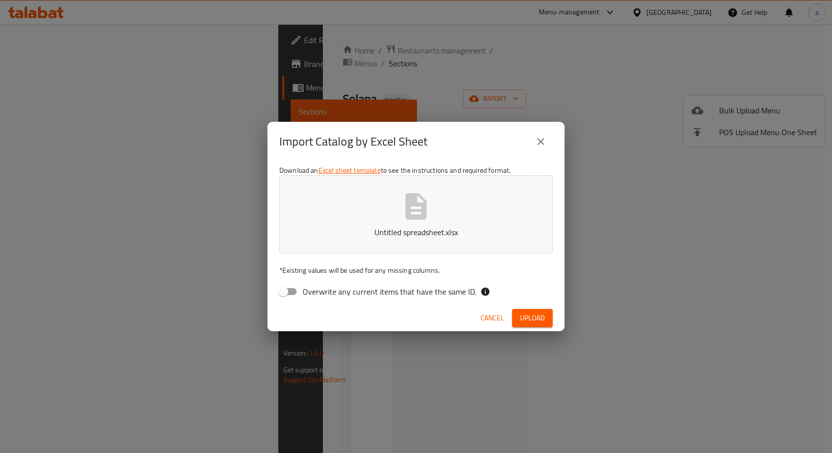
click at [522, 319] on span "Upload" at bounding box center [532, 318] width 25 height 12
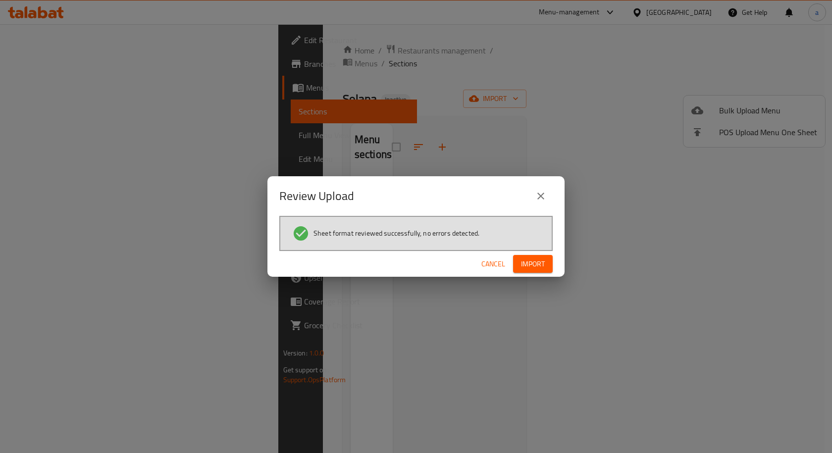
click at [538, 263] on span "Import" at bounding box center [533, 264] width 24 height 12
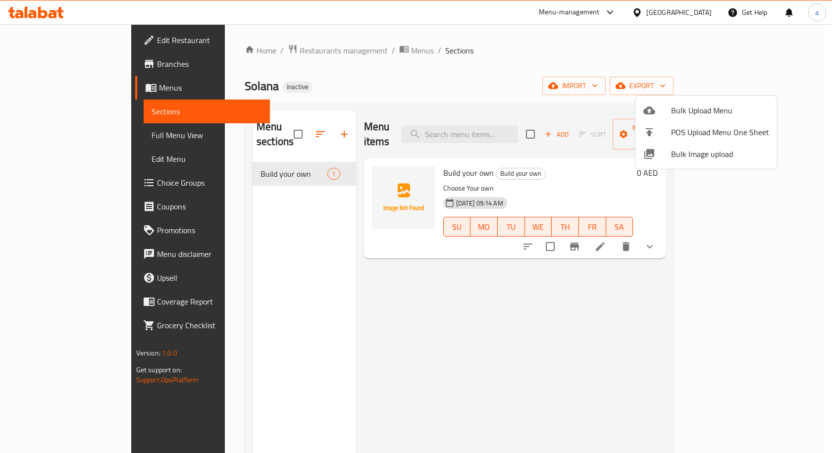
click at [781, 232] on div at bounding box center [416, 226] width 832 height 453
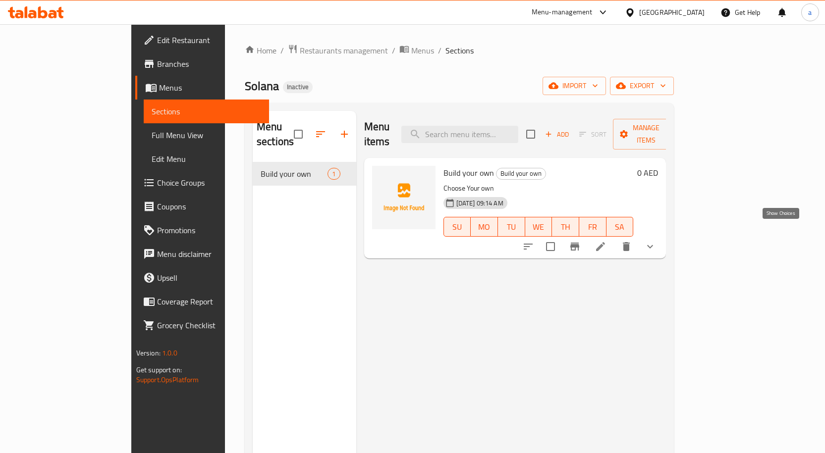
click at [656, 241] on icon "show more" at bounding box center [650, 247] width 12 height 12
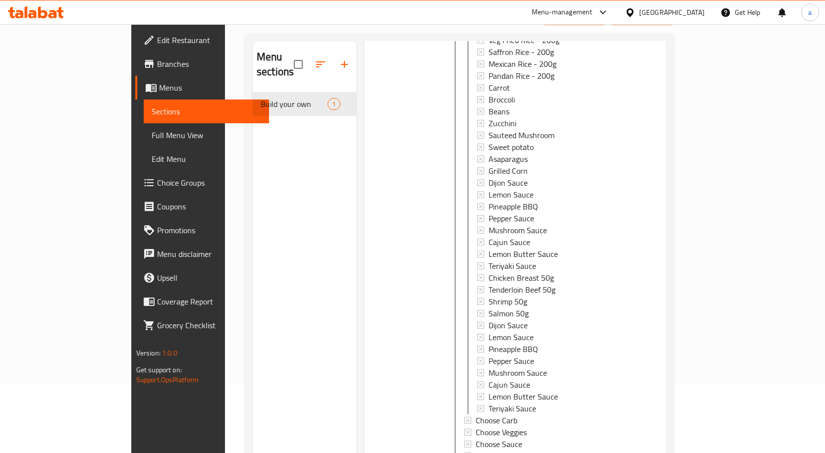
scroll to position [139, 0]
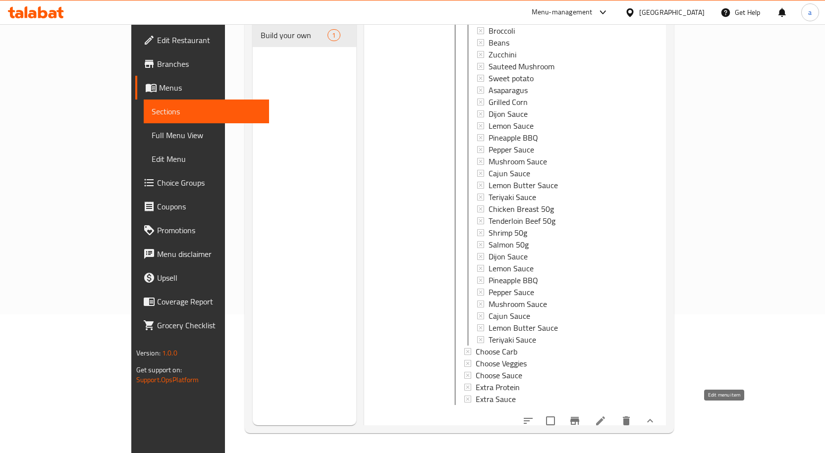
click at [606, 415] on icon at bounding box center [600, 421] width 12 height 12
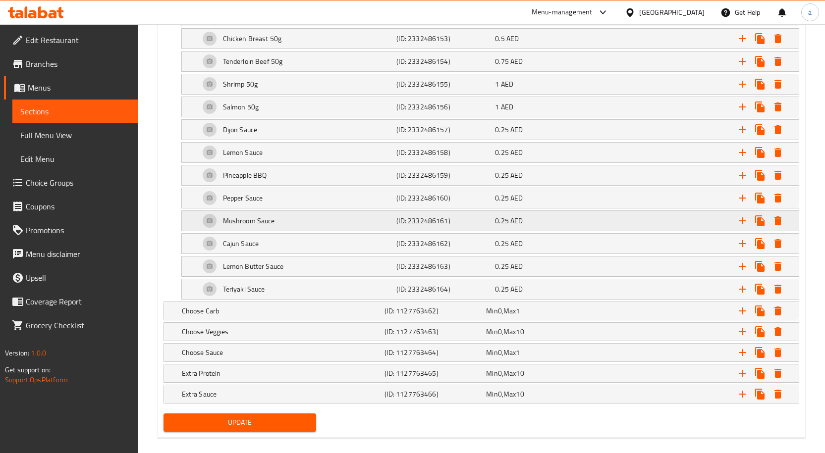
scroll to position [1273, 0]
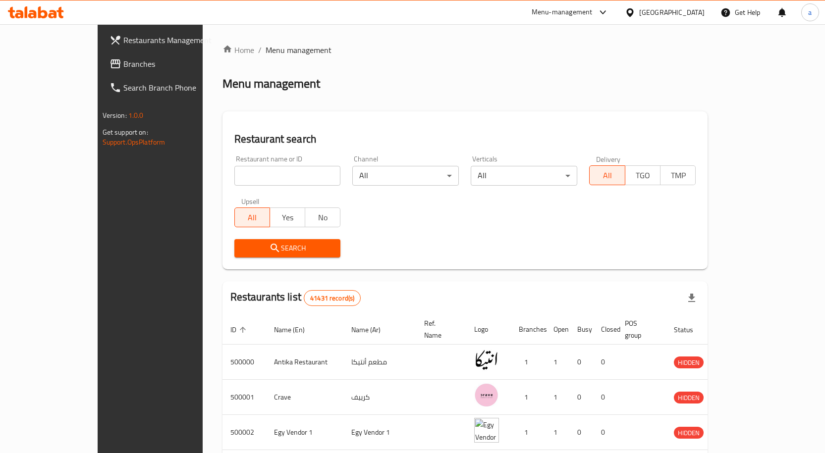
click at [102, 70] on link "Branches" at bounding box center [169, 64] width 134 height 24
